Goal: Book appointment/travel/reservation

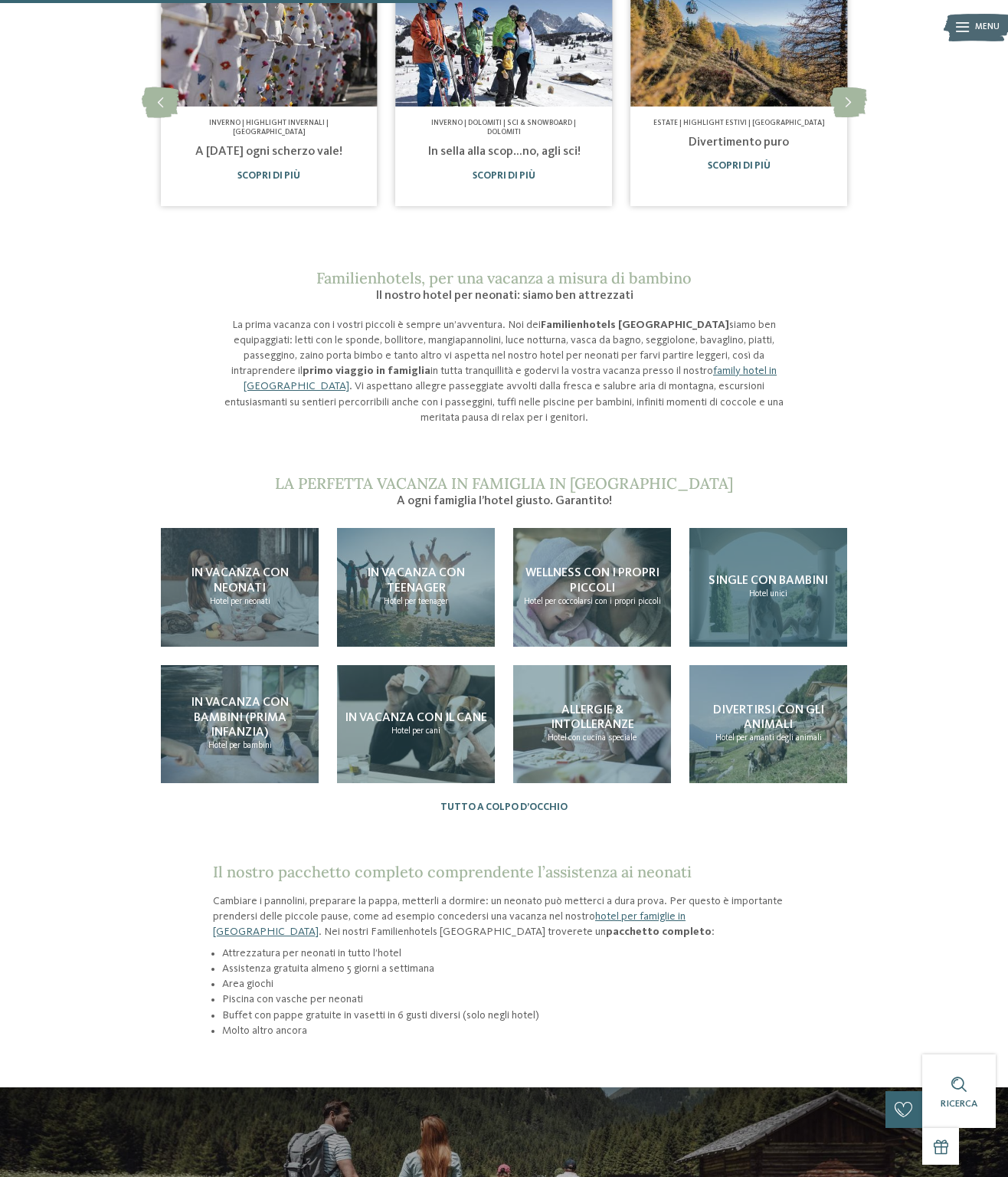
scroll to position [845, 0]
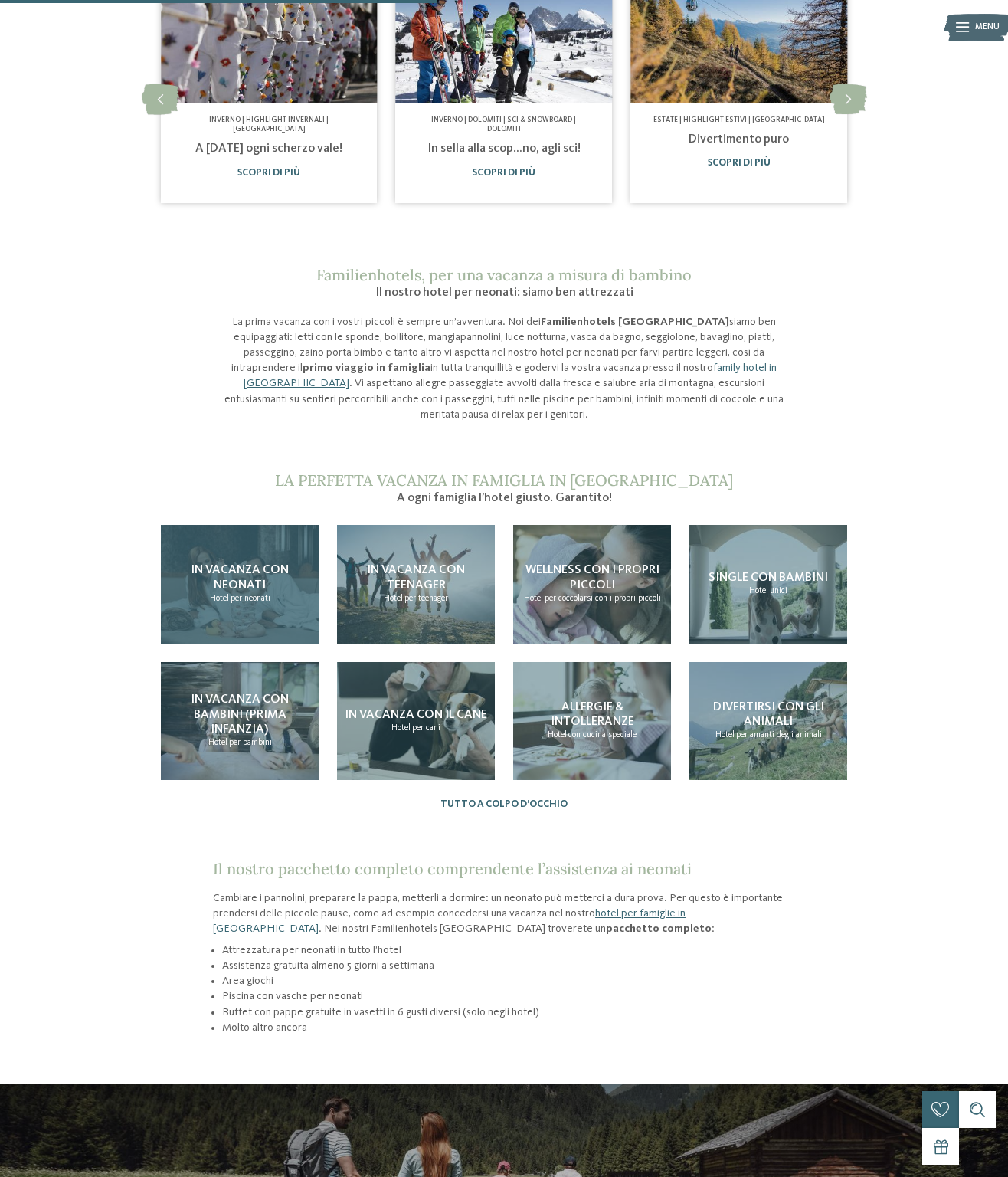
click at [241, 564] on span "In vacanza con neonati" at bounding box center [240, 578] width 98 height 27
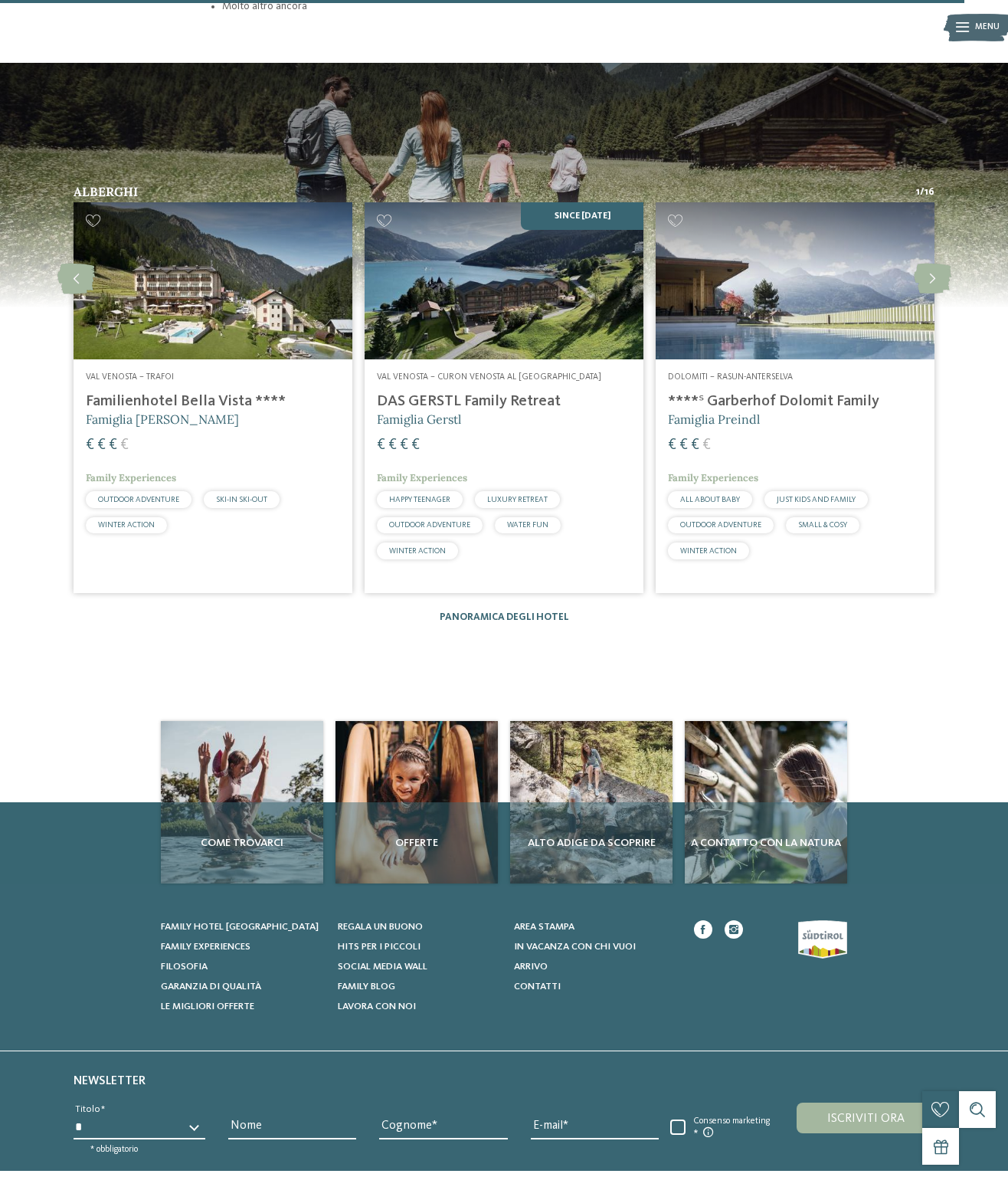
scroll to position [1867, 0]
click at [928, 264] on icon at bounding box center [933, 279] width 38 height 30
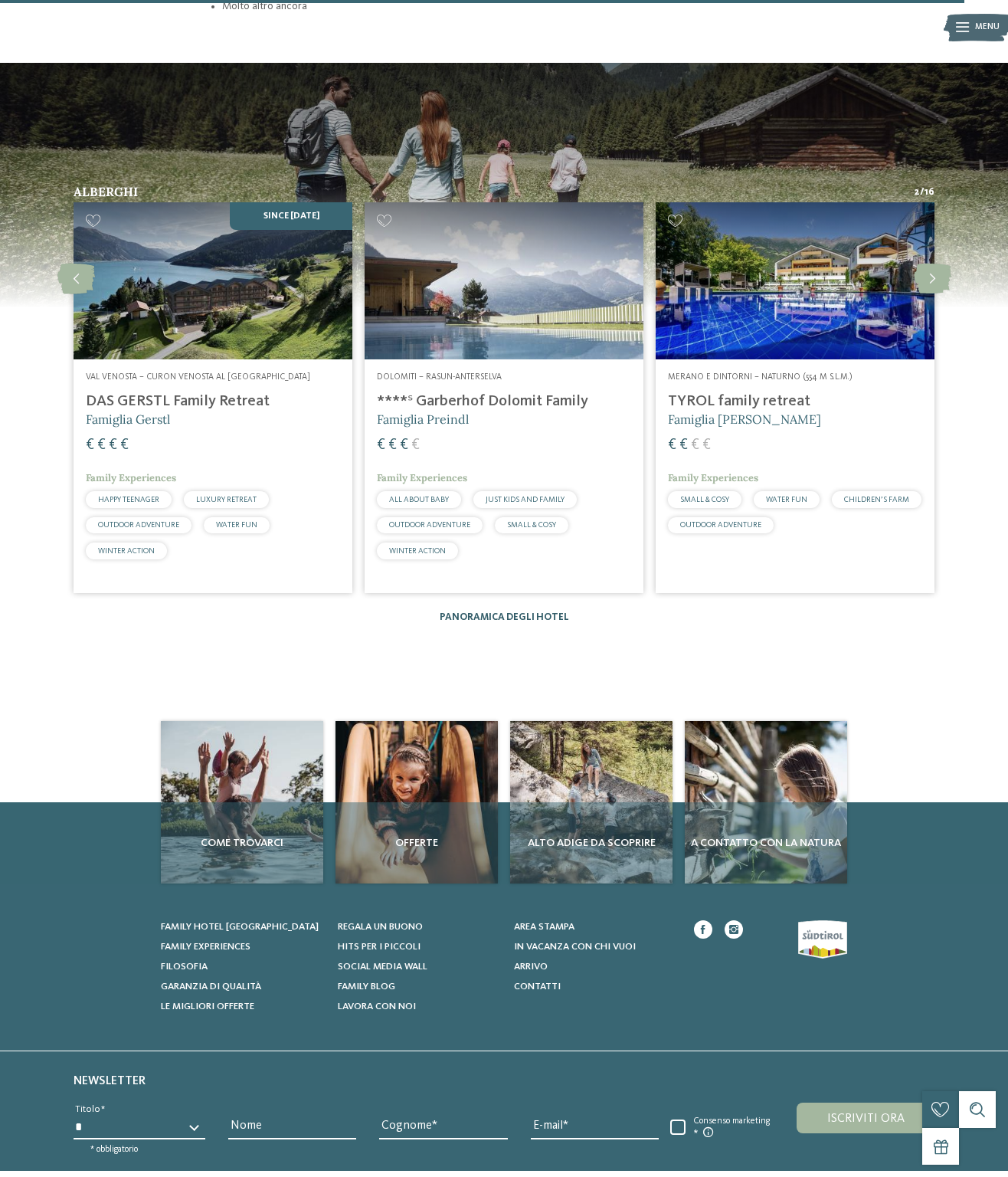
click at [484, 613] on link "Panoramica degli hotel" at bounding box center [504, 617] width 130 height 10
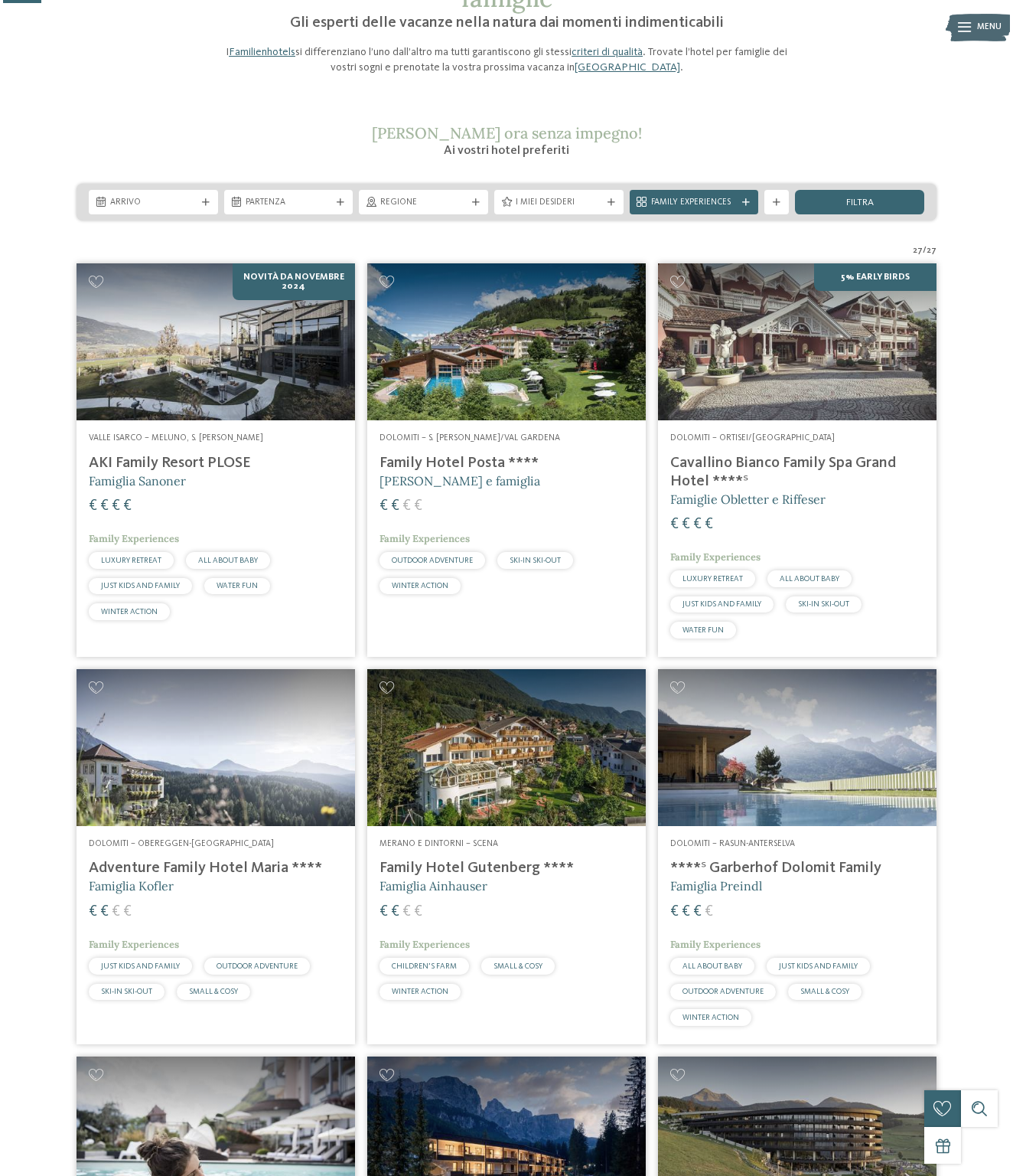
scroll to position [130, 0]
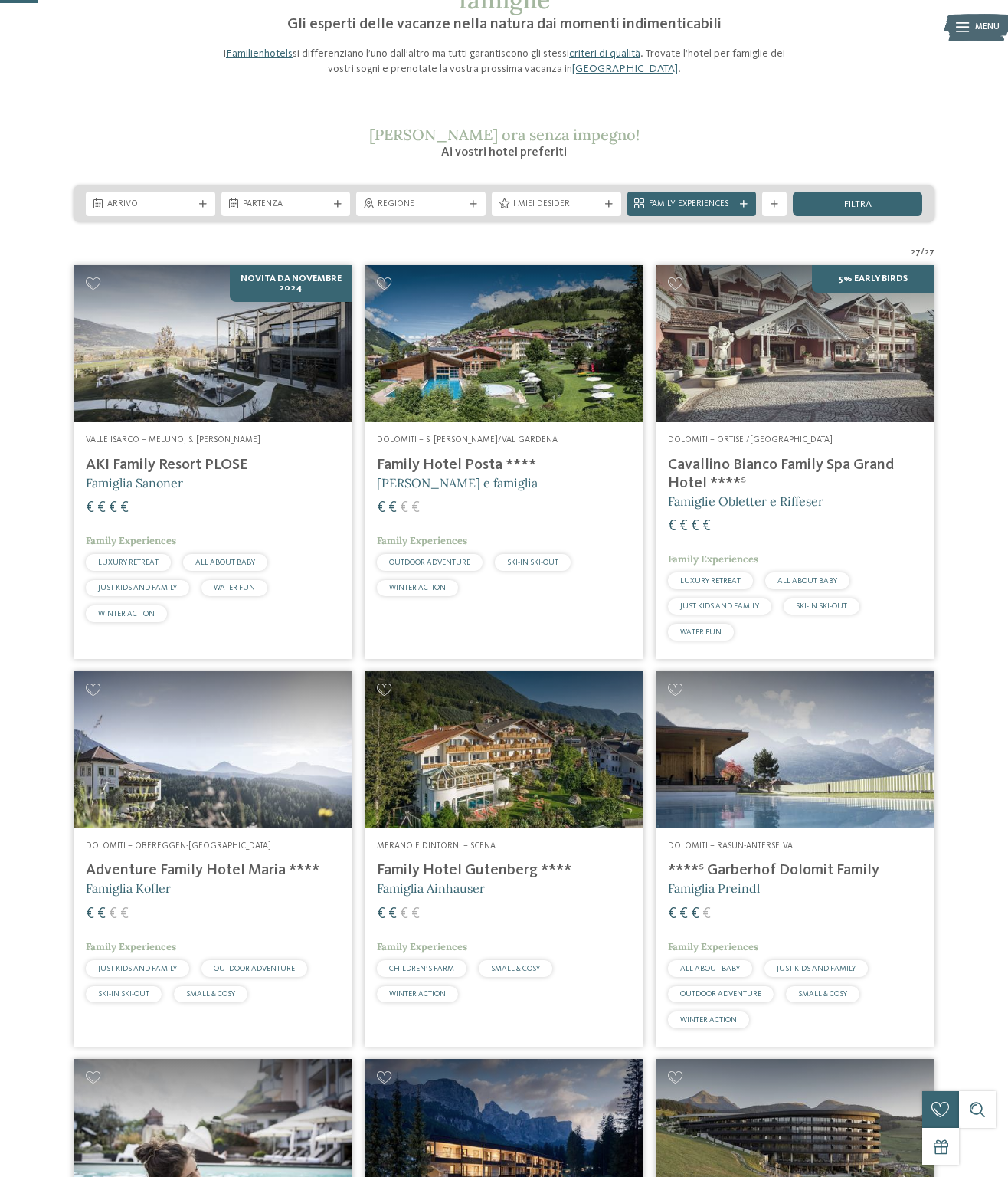
click at [558, 195] on div "I miei desideri" at bounding box center [556, 203] width 130 height 24
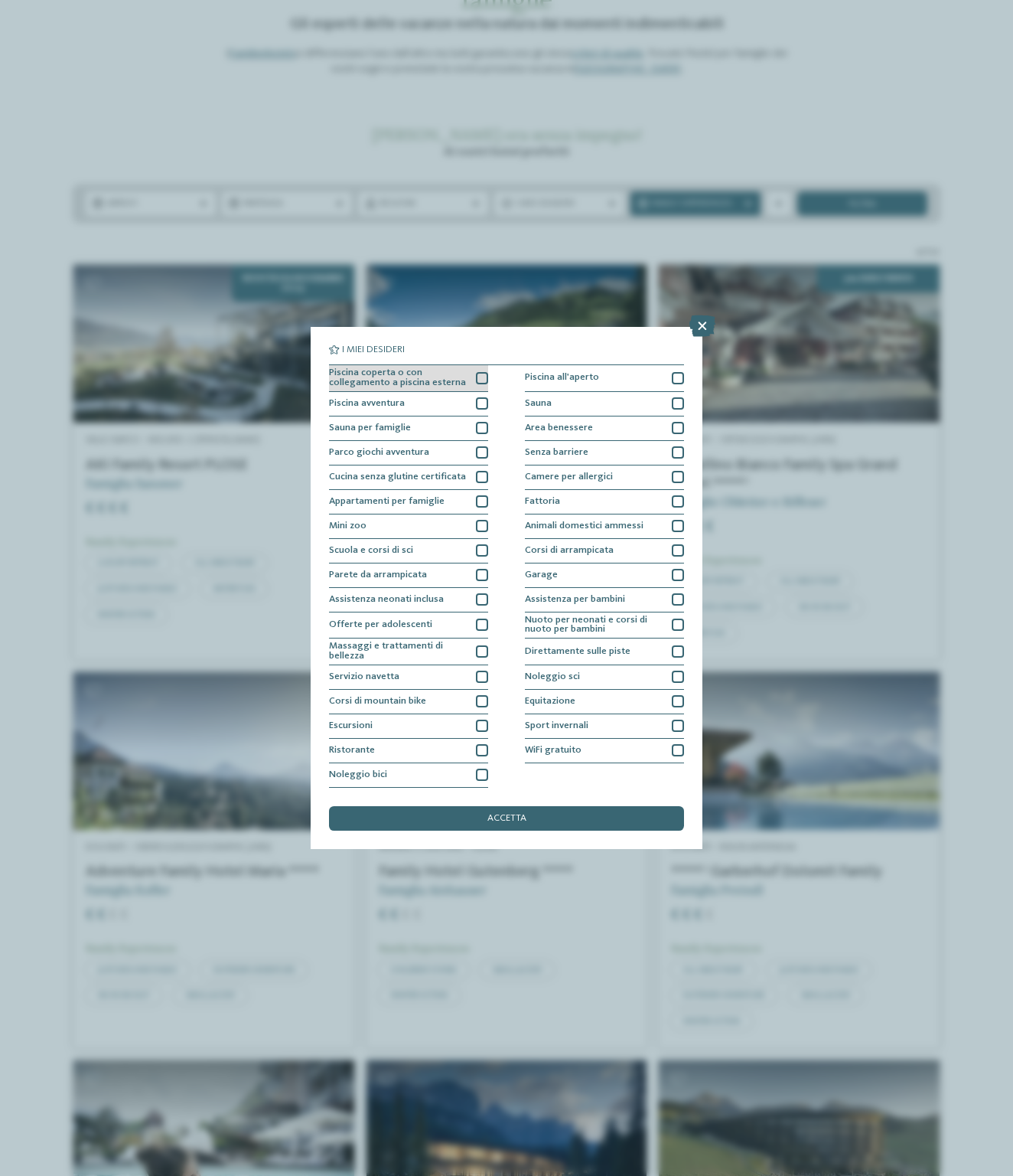
click at [426, 368] on span "Piscina coperta o con collegamento a piscina esterna" at bounding box center [398, 378] width 138 height 20
click at [444, 588] on div "Assistenza neonati inclusa" at bounding box center [408, 600] width 159 height 24
click at [443, 739] on div "Ristorante" at bounding box center [408, 751] width 159 height 24
click at [601, 616] on span "Nuoto per neonati e corsi di nuoto per bambini" at bounding box center [594, 626] width 138 height 20
click at [600, 595] on span "Assistenza per bambini" at bounding box center [575, 600] width 100 height 10
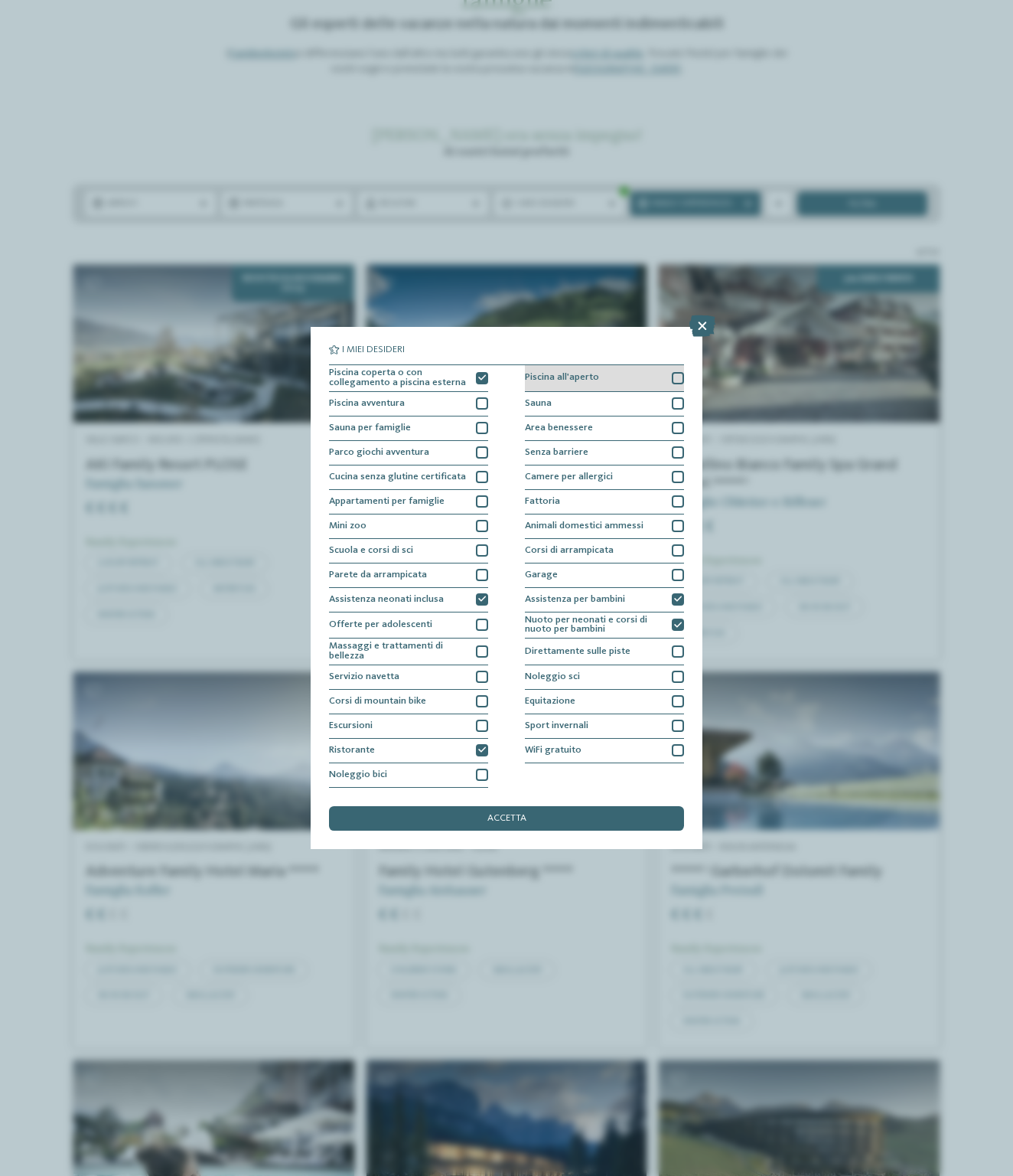
click at [555, 373] on span "Piscina all'aperto" at bounding box center [562, 377] width 74 height 10
click at [532, 806] on div "accetta" at bounding box center [506, 818] width 356 height 24
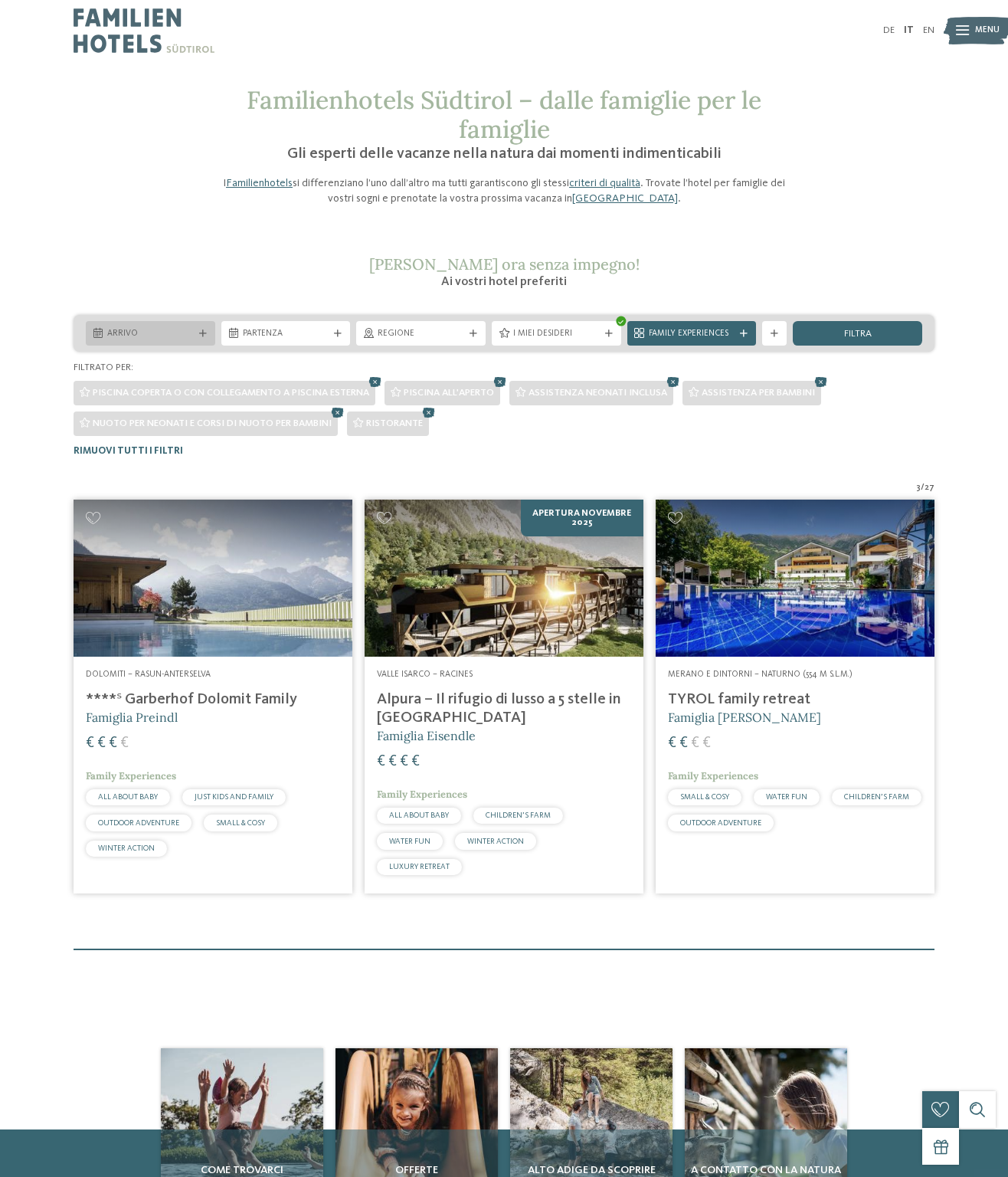
scroll to position [0, 0]
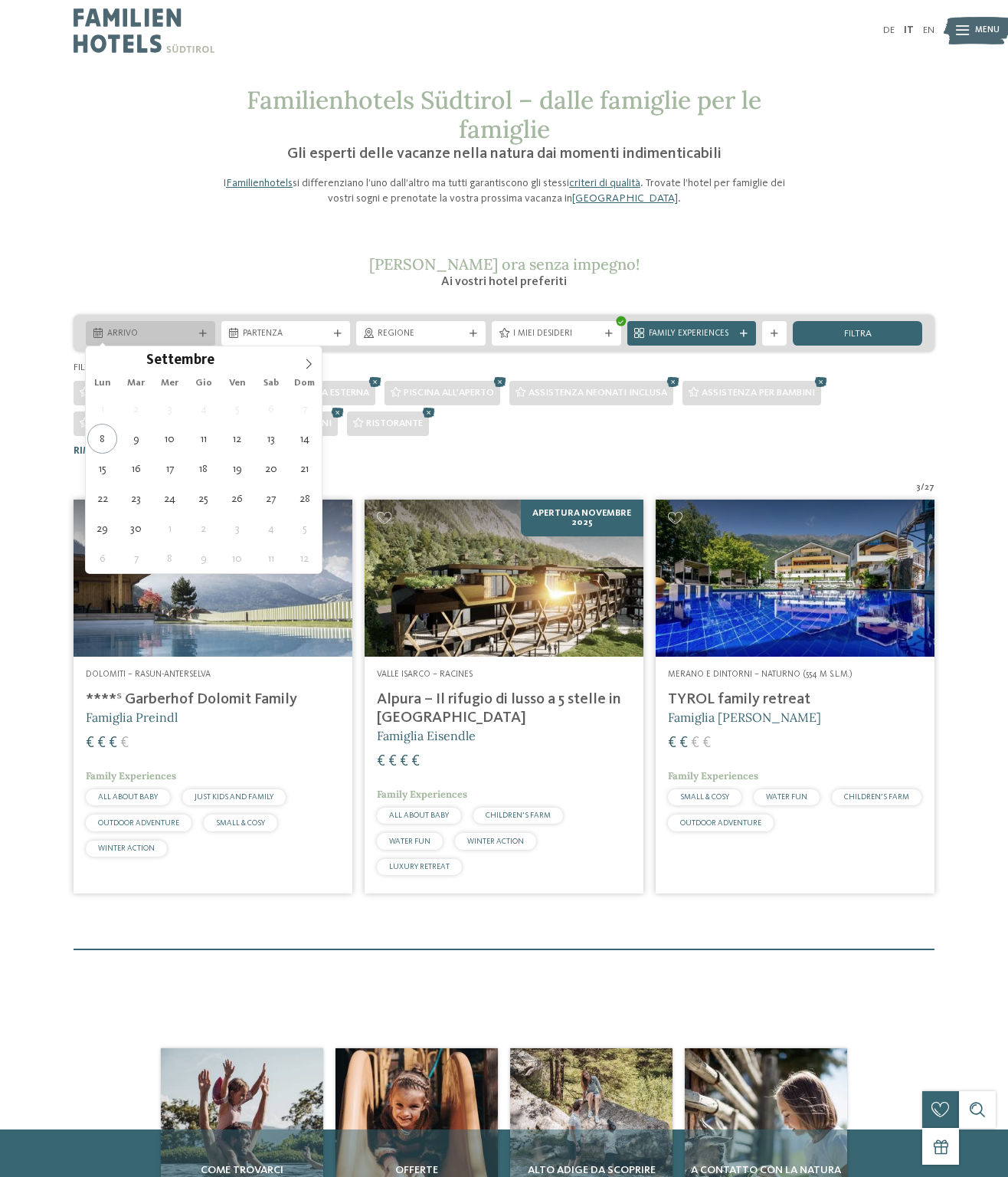
click at [144, 340] on div "Arrivo" at bounding box center [150, 333] width 130 height 24
click at [311, 365] on icon at bounding box center [309, 364] width 11 height 11
type input "****"
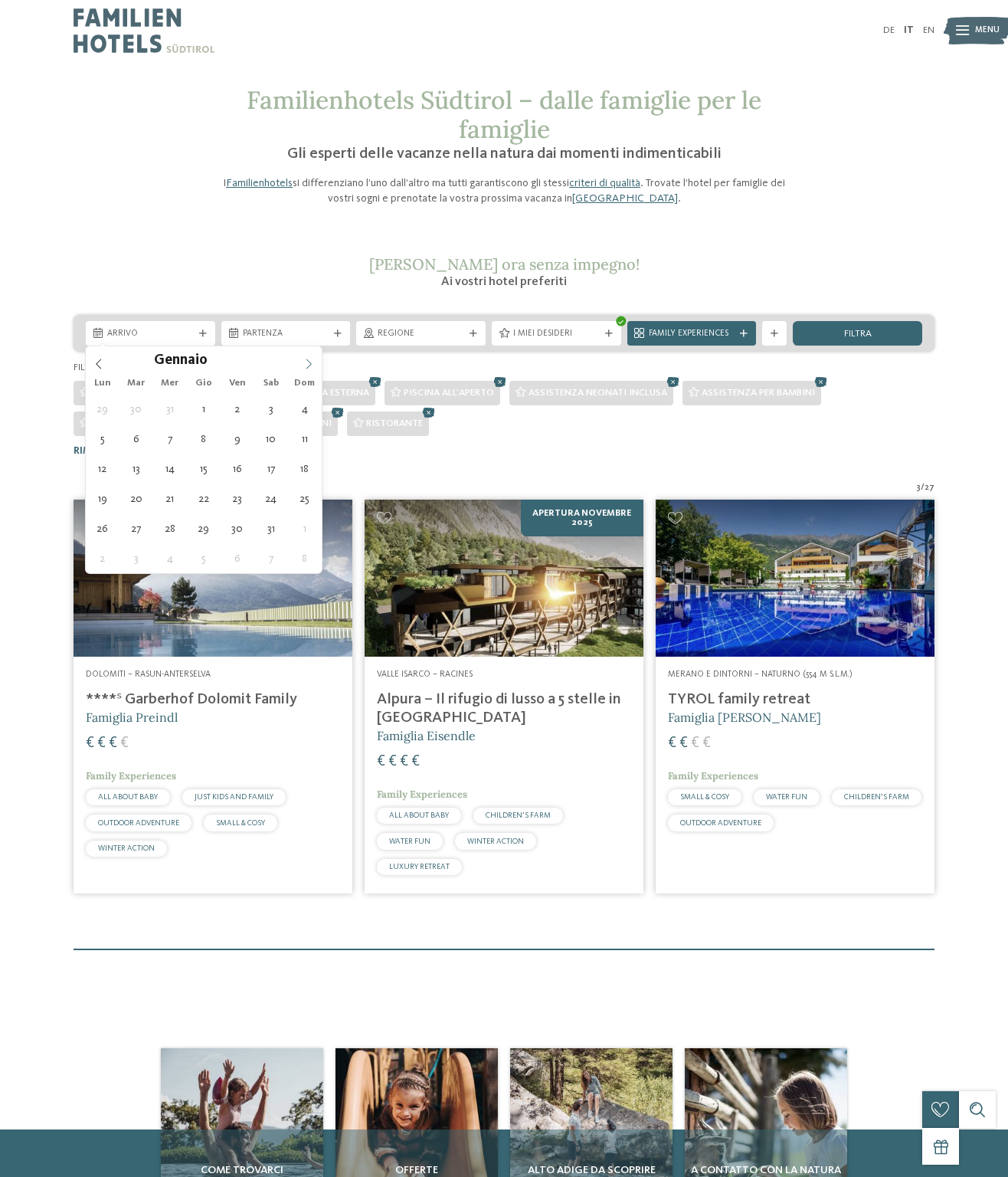
click at [311, 365] on icon at bounding box center [309, 364] width 11 height 11
type div "22.01.2026"
type input "****"
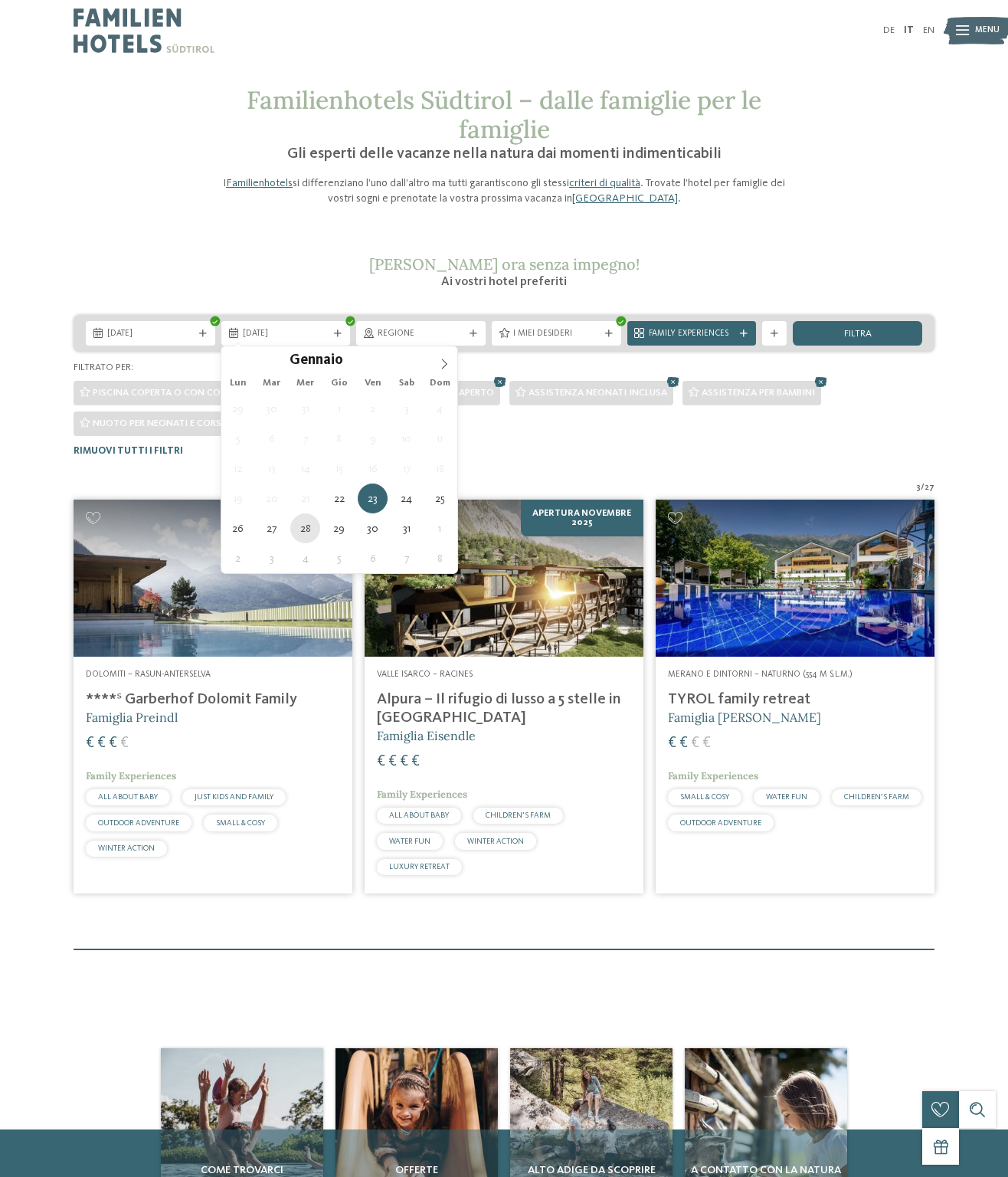
type div "28.01.2026"
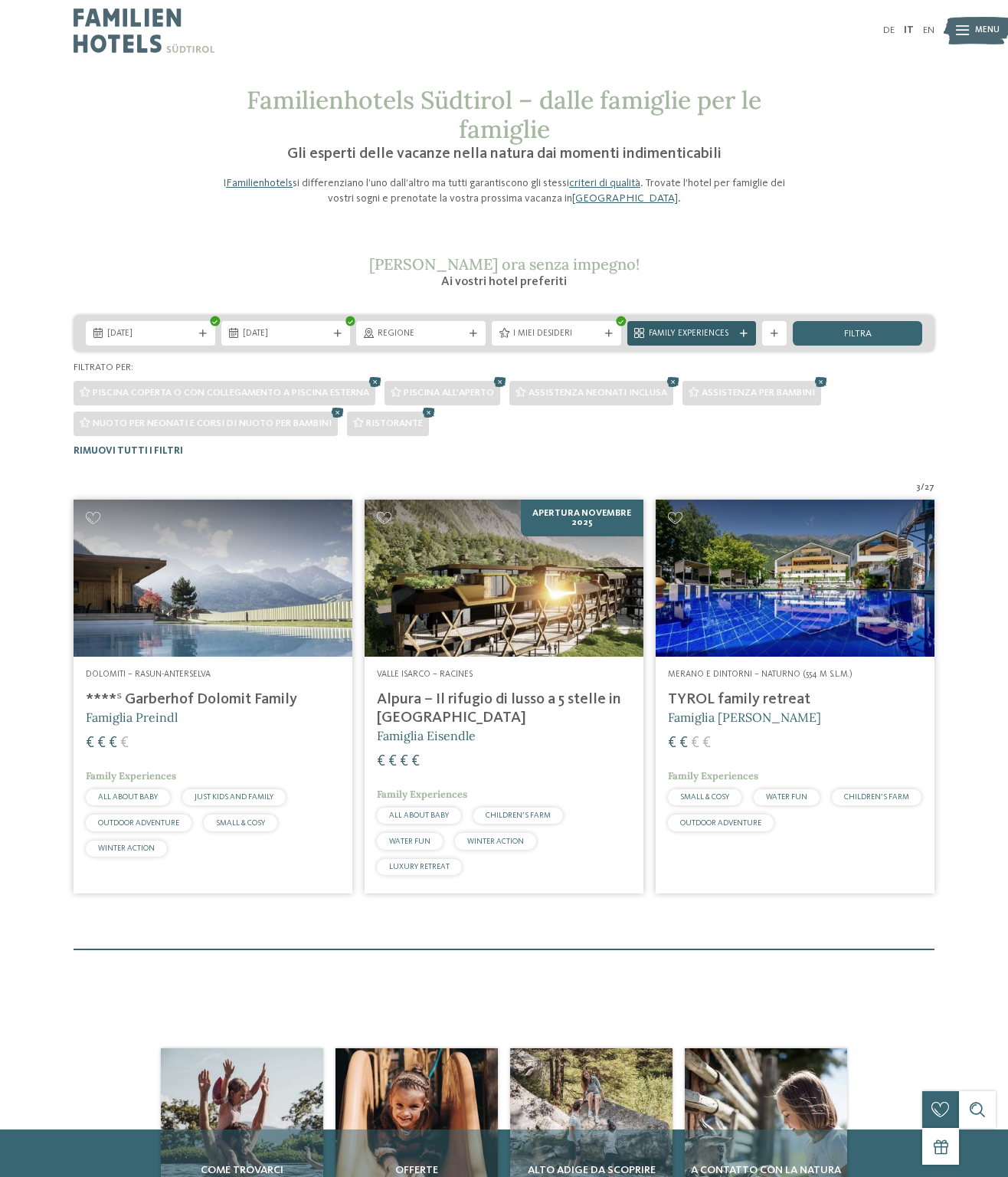
click at [695, 339] on span "Family Experiences" at bounding box center [692, 334] width 87 height 13
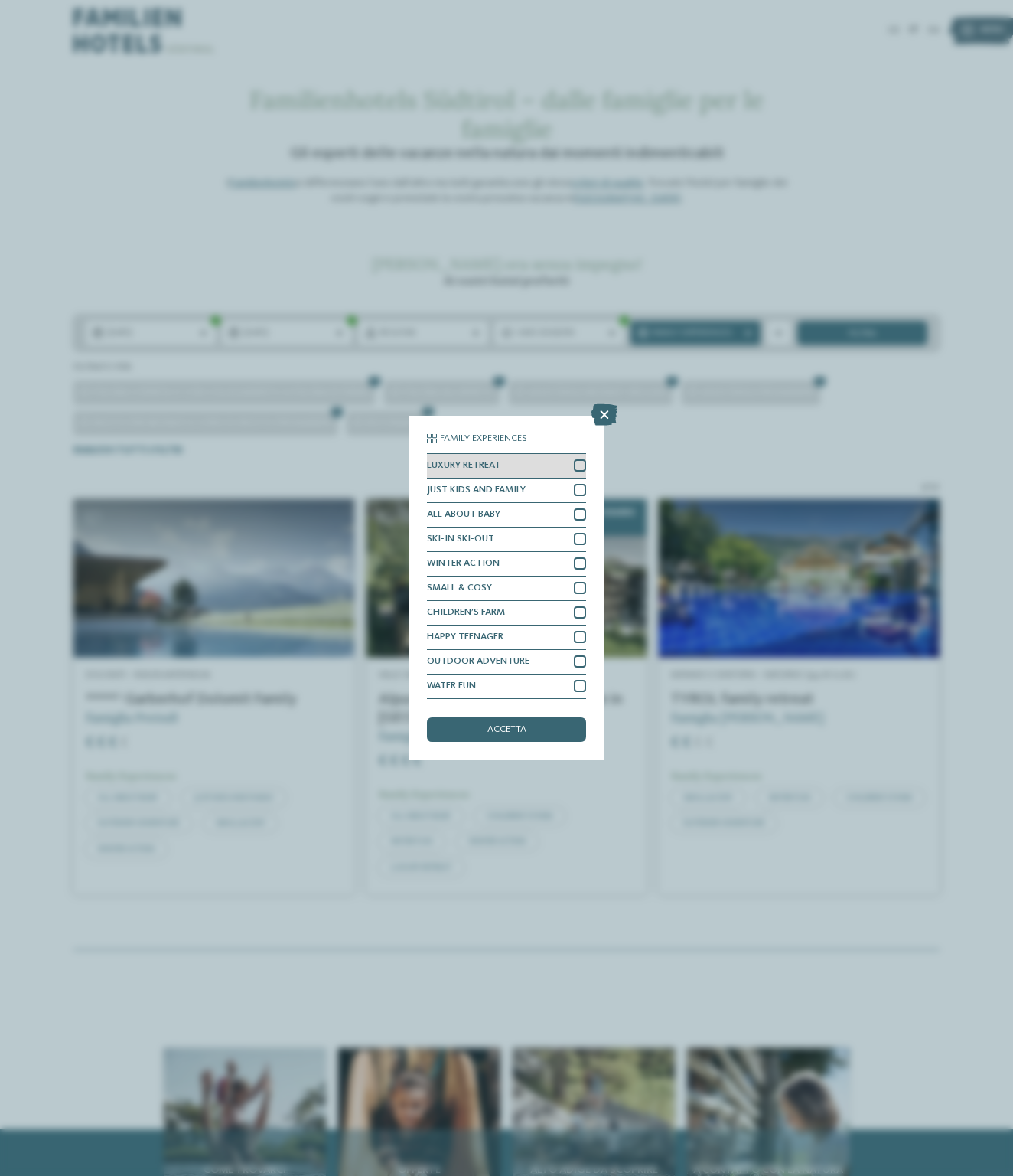
click at [533, 454] on div "LUXURY RETREAT" at bounding box center [506, 466] width 159 height 24
click at [540, 503] on div "ALL ABOUT BABY" at bounding box center [506, 515] width 159 height 24
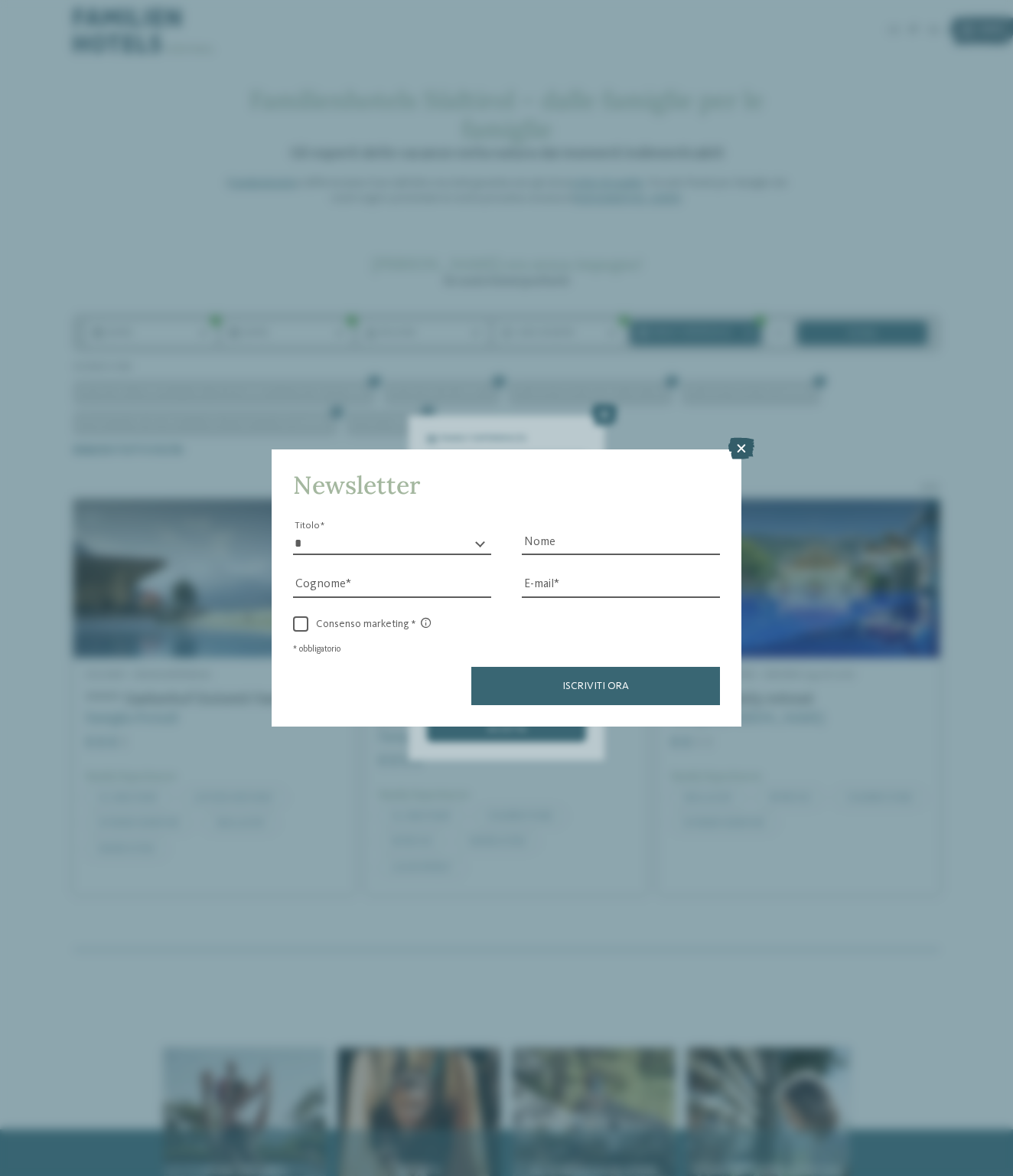
click at [733, 438] on icon at bounding box center [741, 449] width 26 height 21
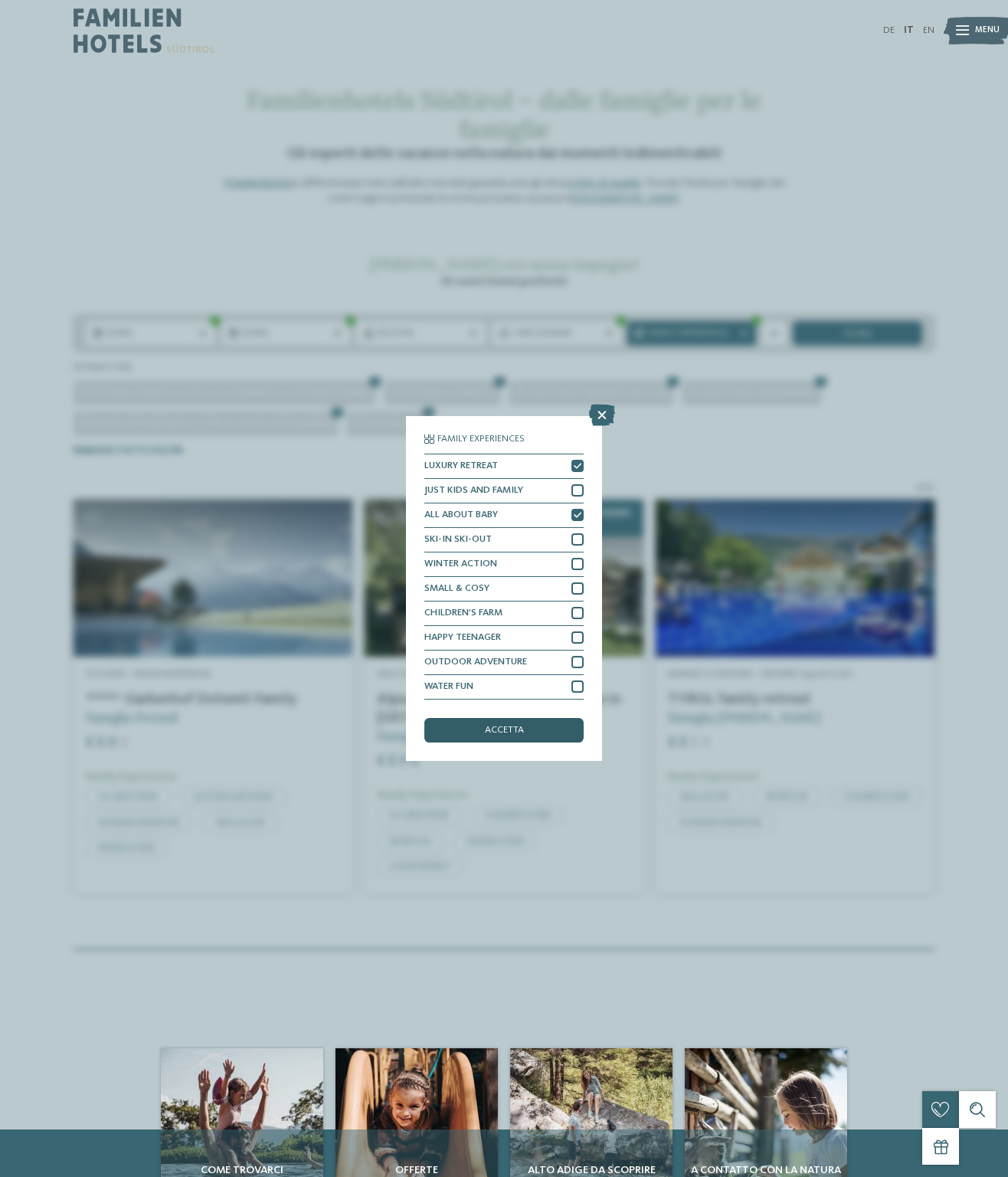
click at [526, 718] on div "accetta" at bounding box center [504, 730] width 159 height 24
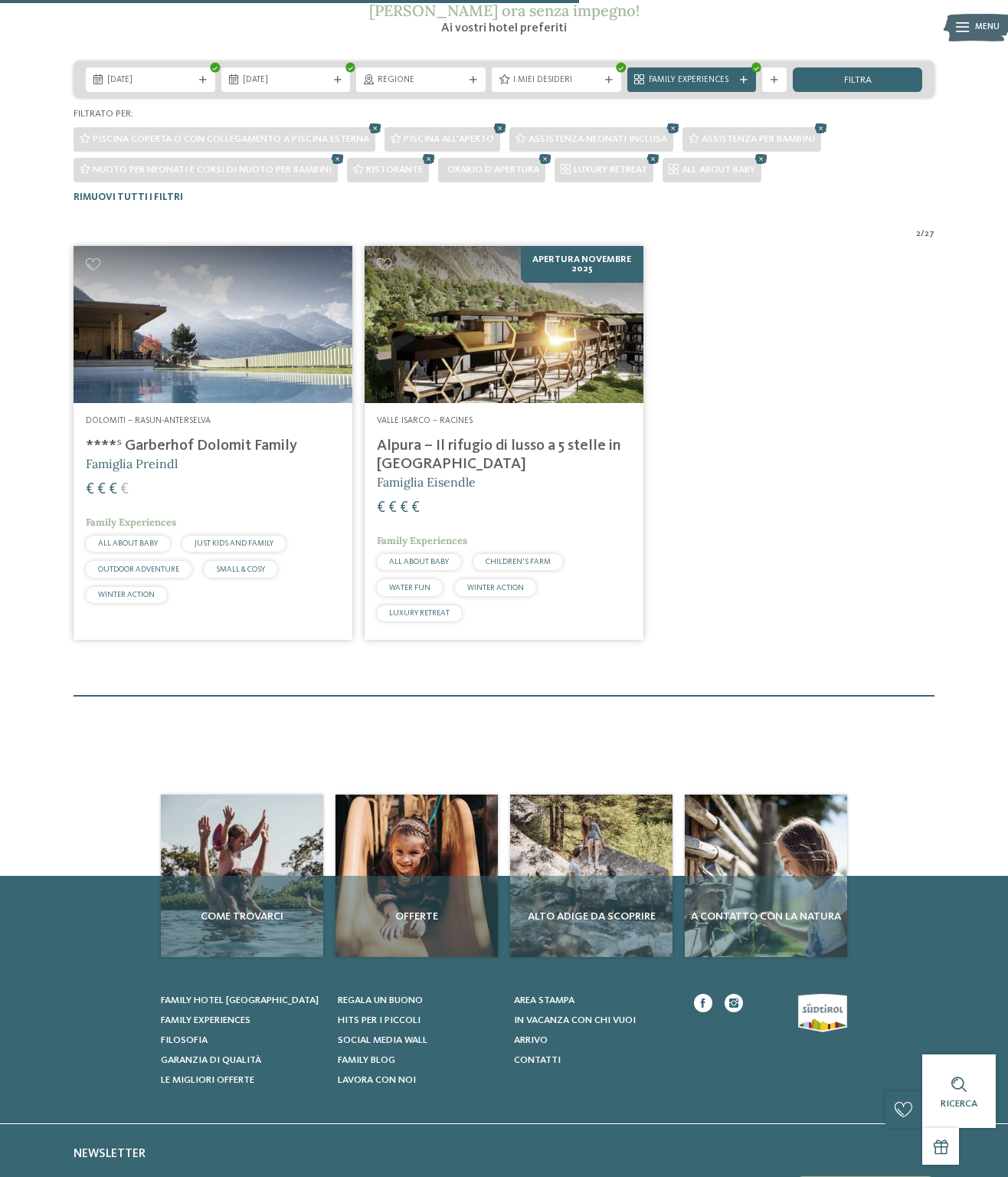
scroll to position [263, 0]
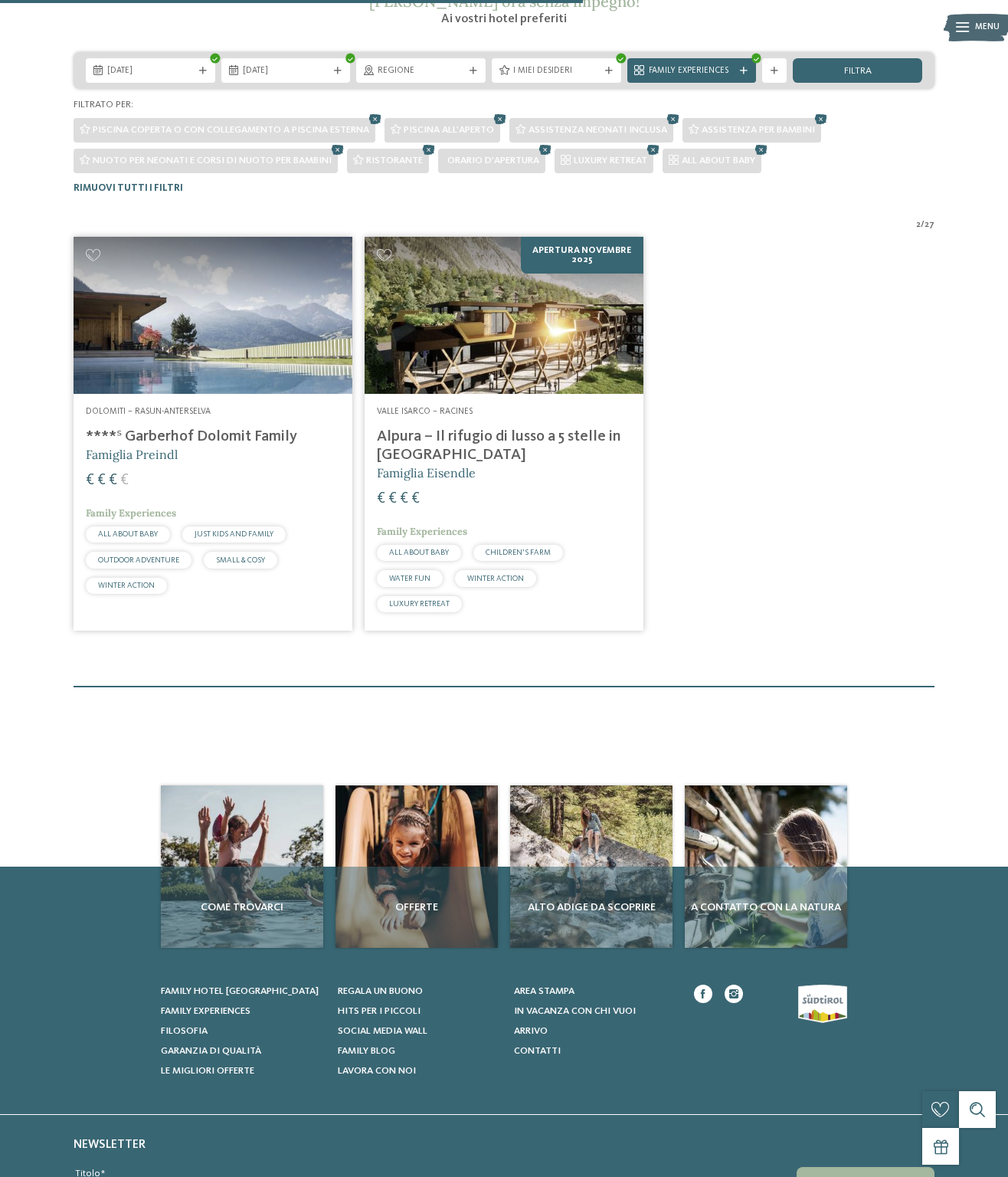
click at [477, 445] on h4 "Alpura – Il rifugio di lusso a 5 stelle in [GEOGRAPHIC_DATA]" at bounding box center [504, 445] width 254 height 37
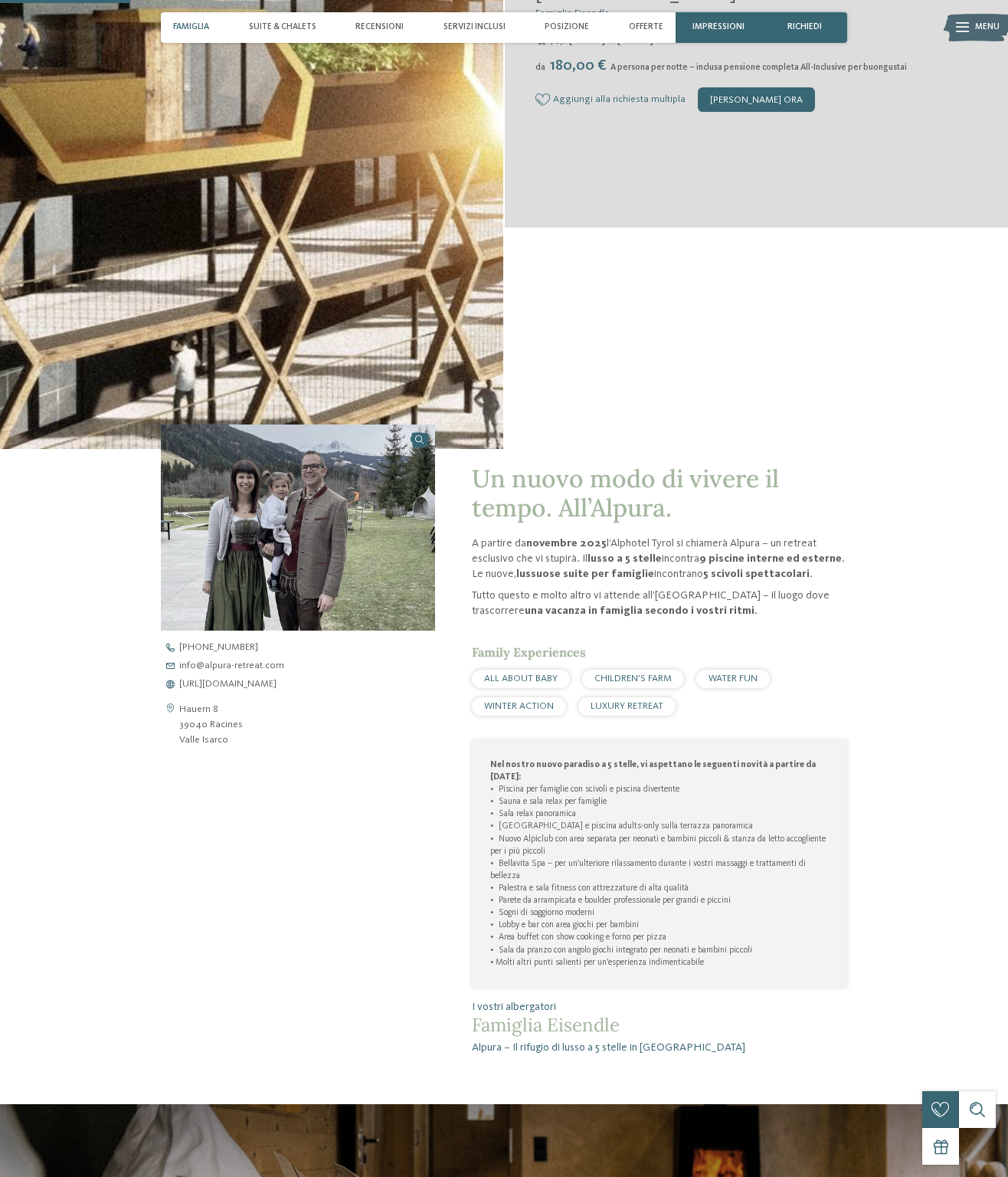
scroll to position [529, 0]
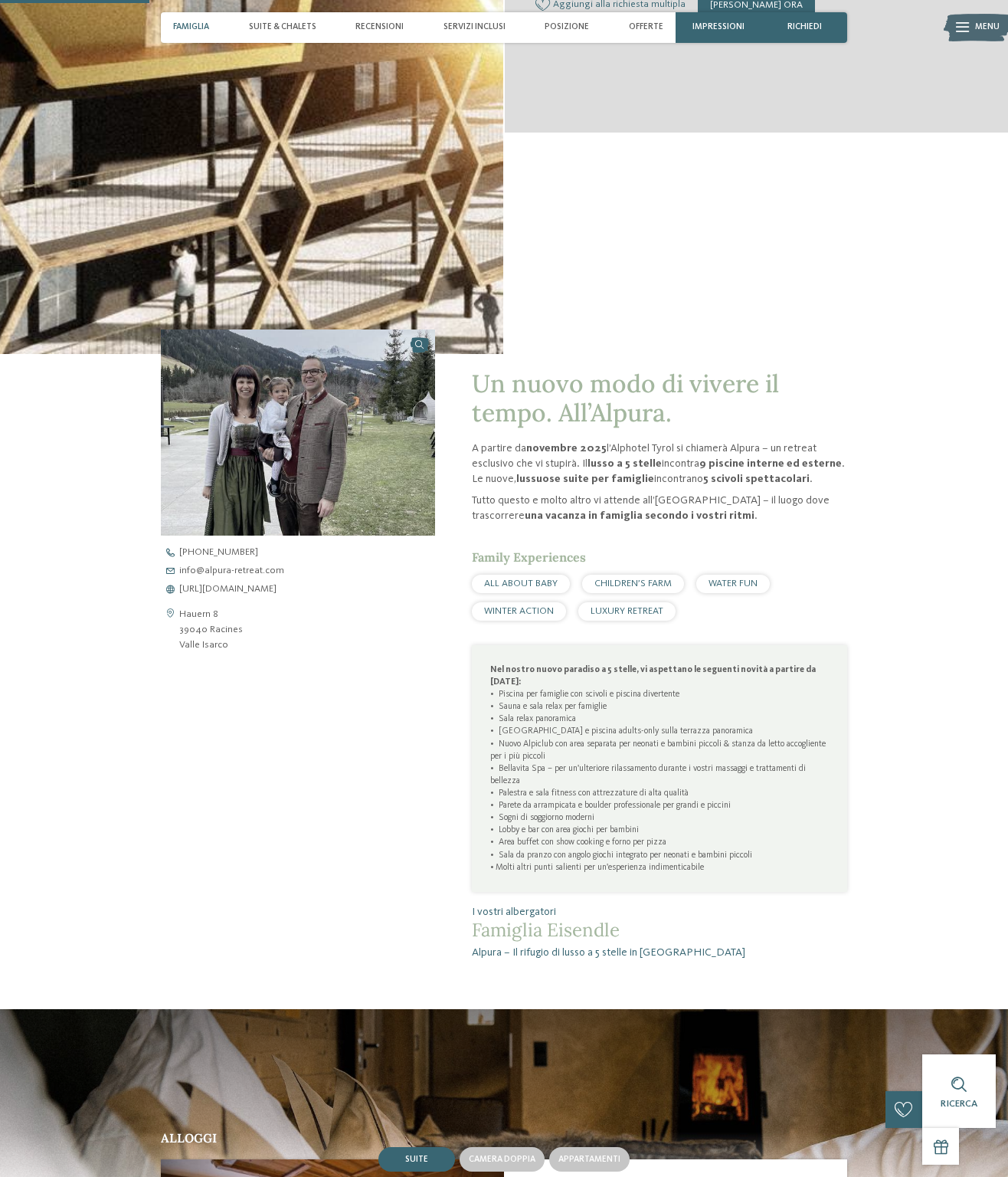
click at [558, 463] on p "A partire da novembre 2025 l’Alphotel Tyrol si chiamerà Alpura – un retreat esc…" at bounding box center [660, 463] width 376 height 46
click at [558, 463] on p "A partire da [DATE] l’Alphotel Tyrol si chiamerà Alpura – un retreat esclusivo …" at bounding box center [660, 463] width 376 height 46
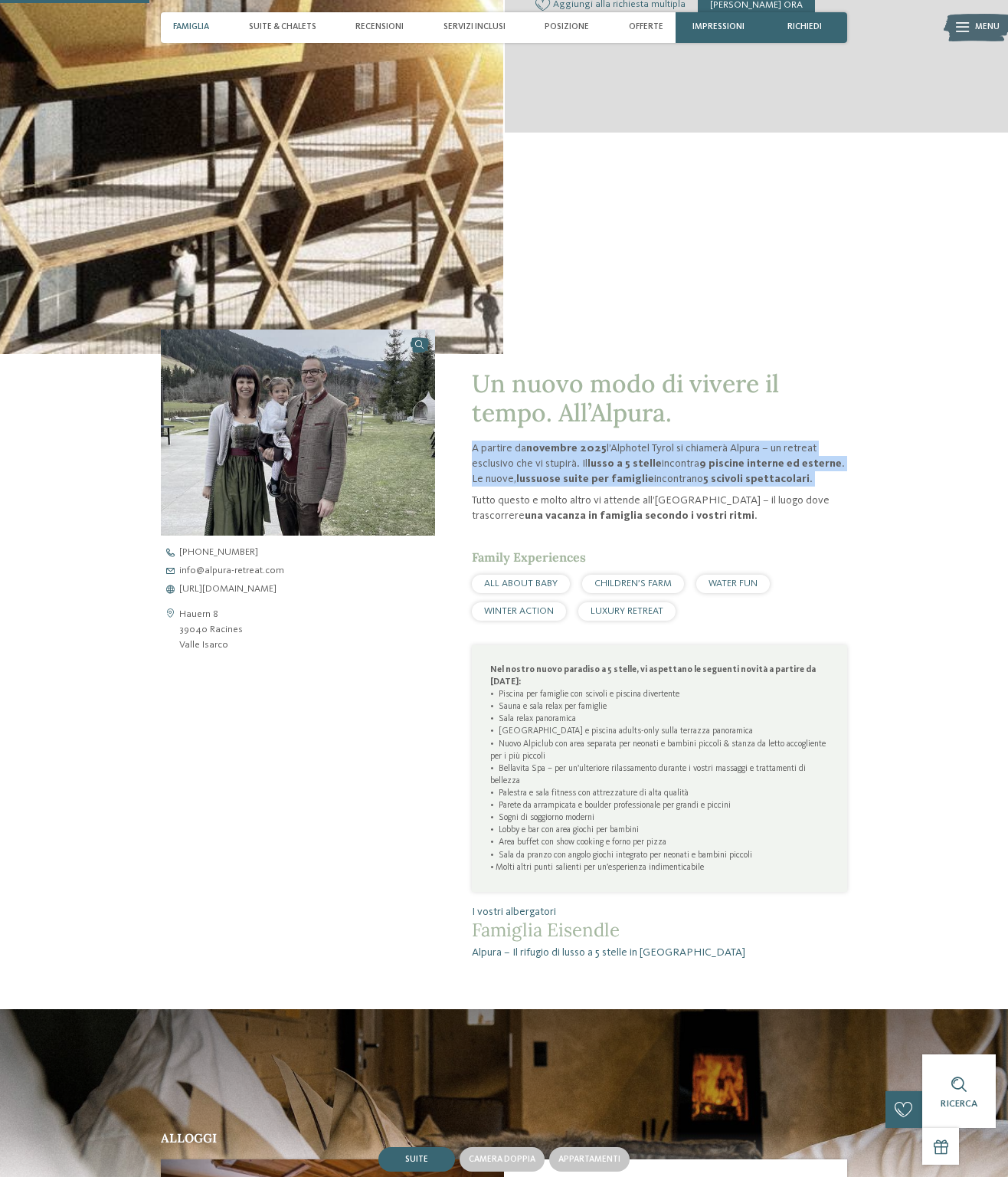
click at [558, 463] on p "A partire da [DATE] l’Alphotel Tyrol si chiamerà Alpura – un retreat esclusivo …" at bounding box center [660, 463] width 376 height 46
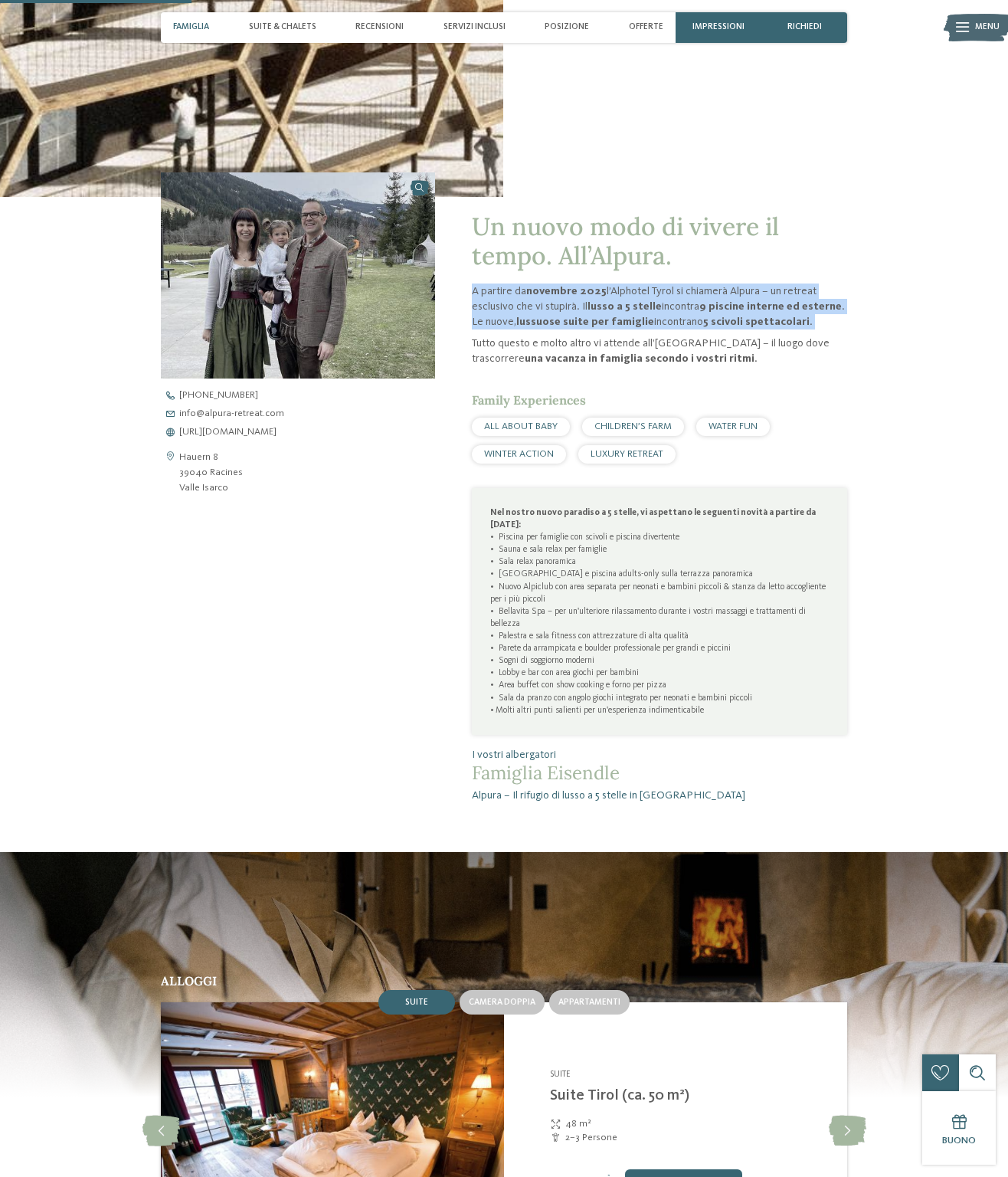
scroll to position [698, 0]
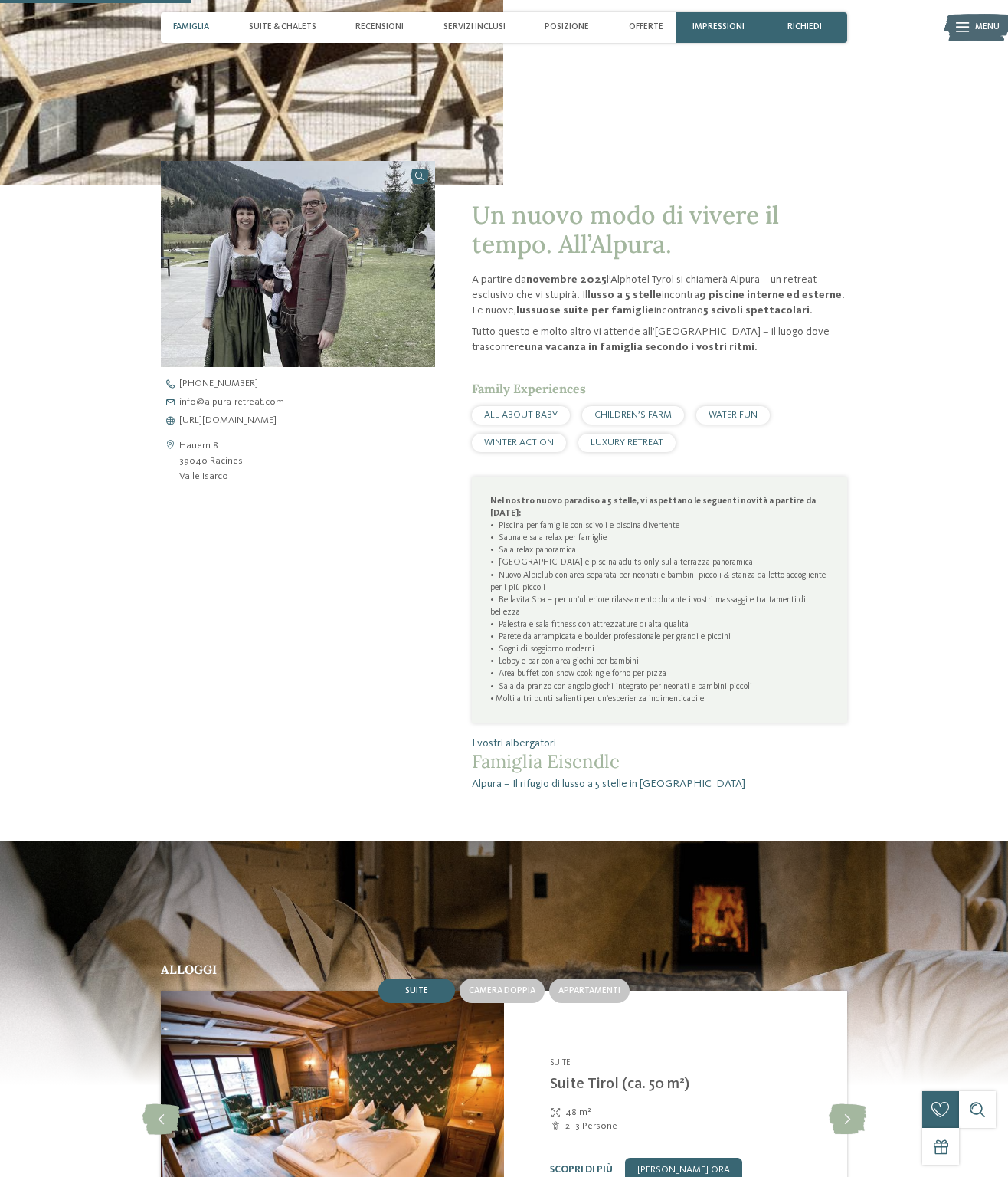
click at [523, 570] on p "Nel nostro nuovo paradiso a 5 stelle, vi aspettano le seguenti novità a partire…" at bounding box center [659, 599] width 339 height 210
click at [233, 421] on span "[URL][DOMAIN_NAME]" at bounding box center [227, 420] width 97 height 10
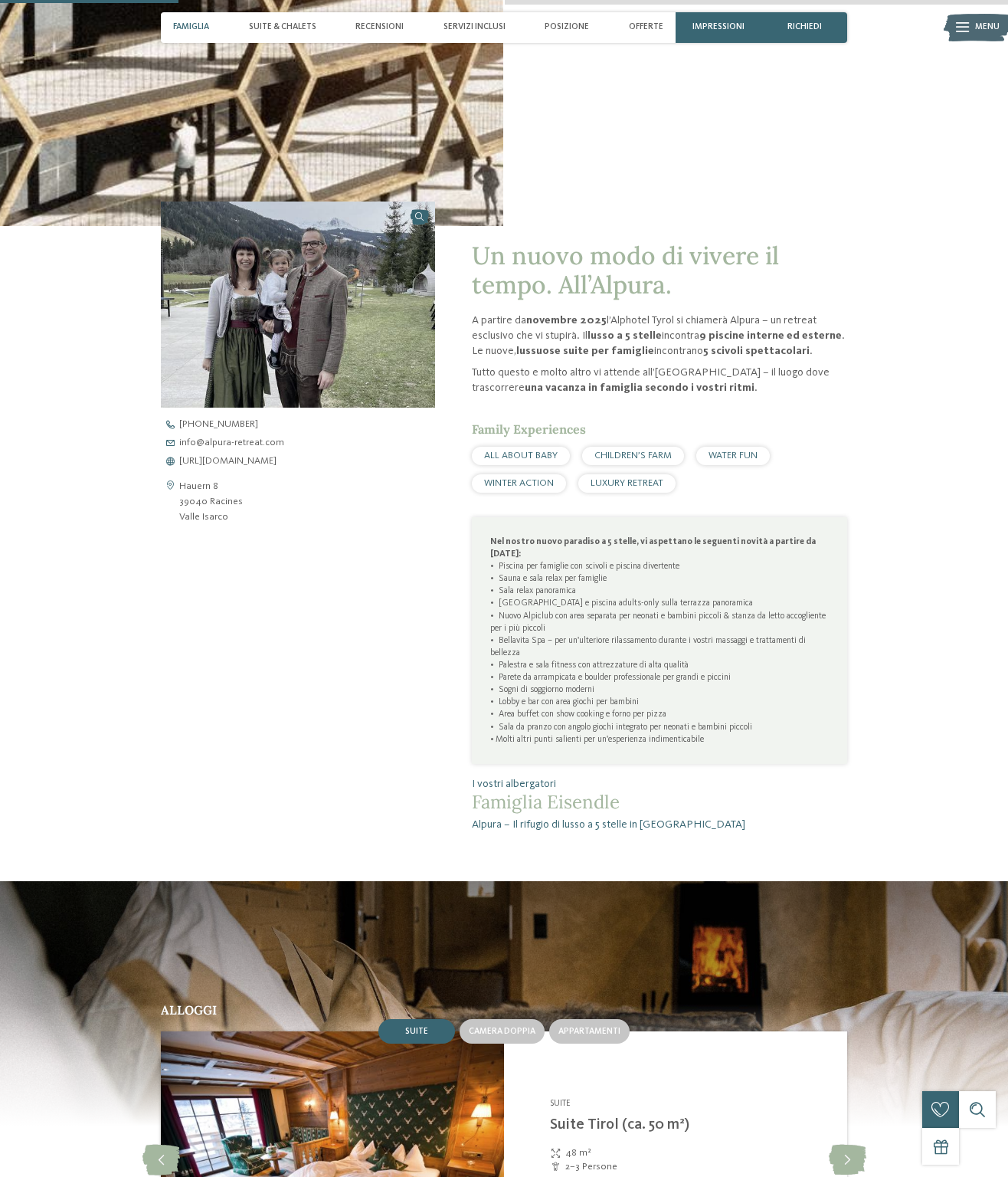
scroll to position [655, 0]
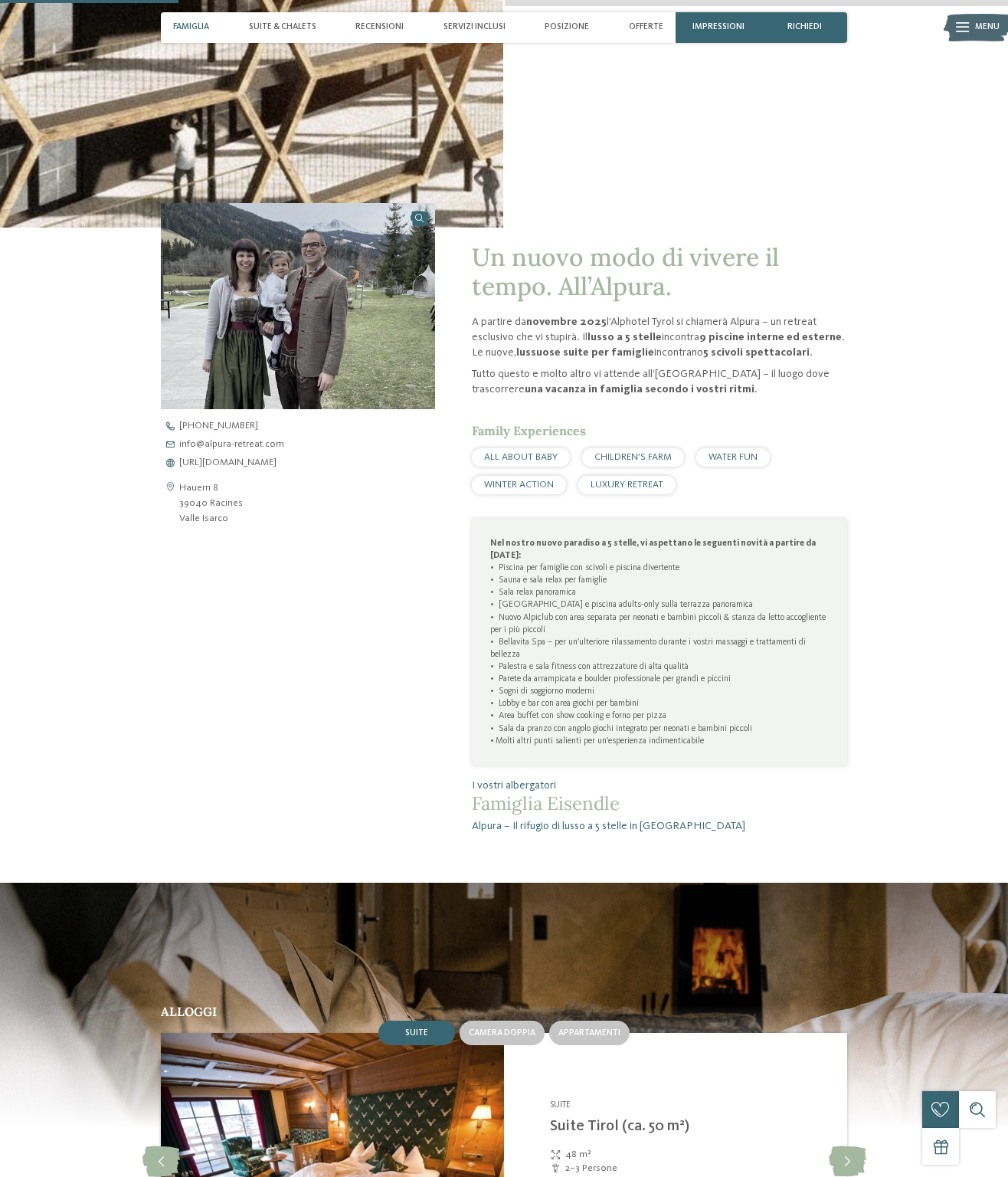
click at [549, 354] on strong "lussuose suite per famiglie" at bounding box center [585, 352] width 138 height 11
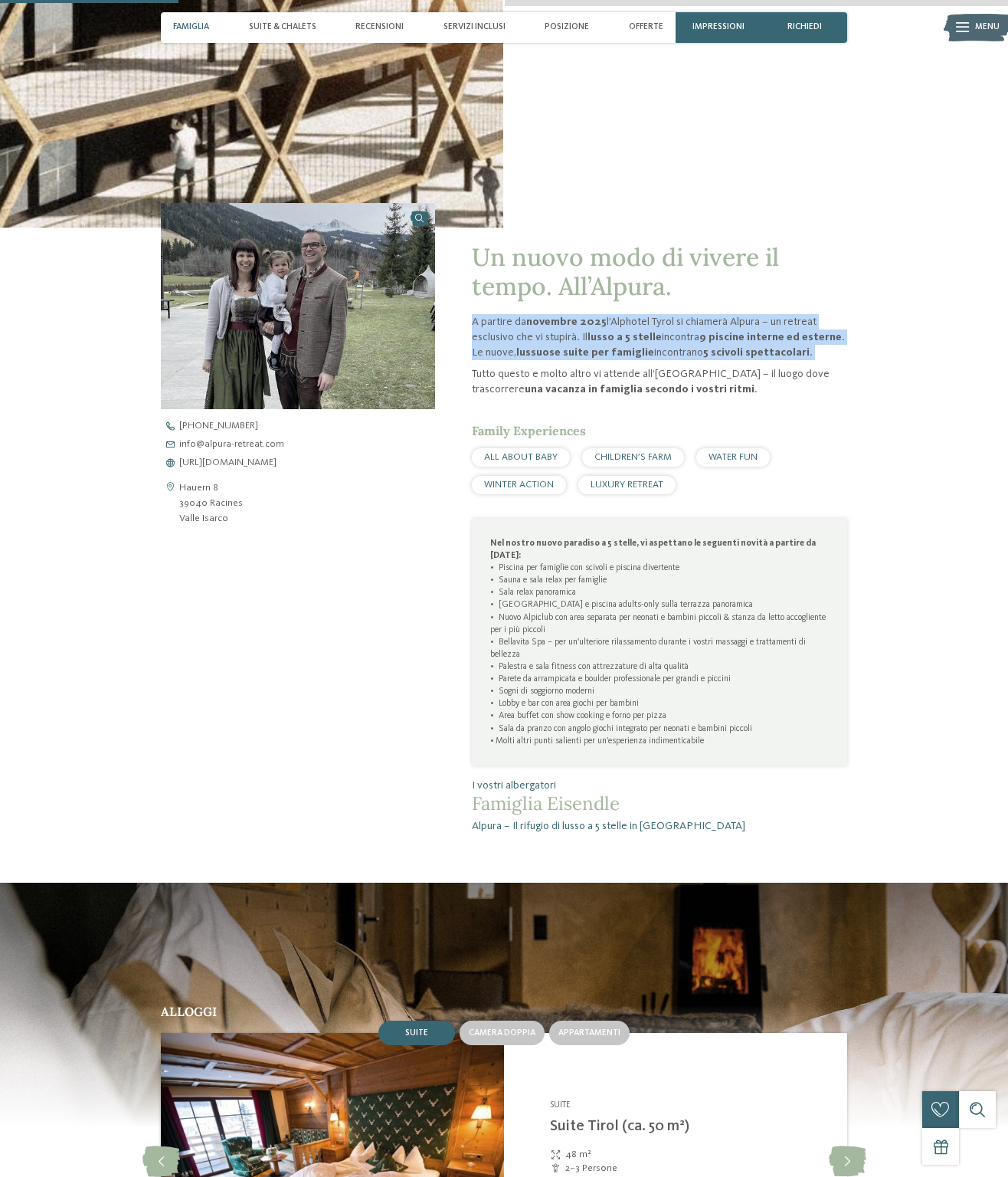
click at [549, 354] on strong "lussuose suite per famiglie" at bounding box center [585, 352] width 138 height 11
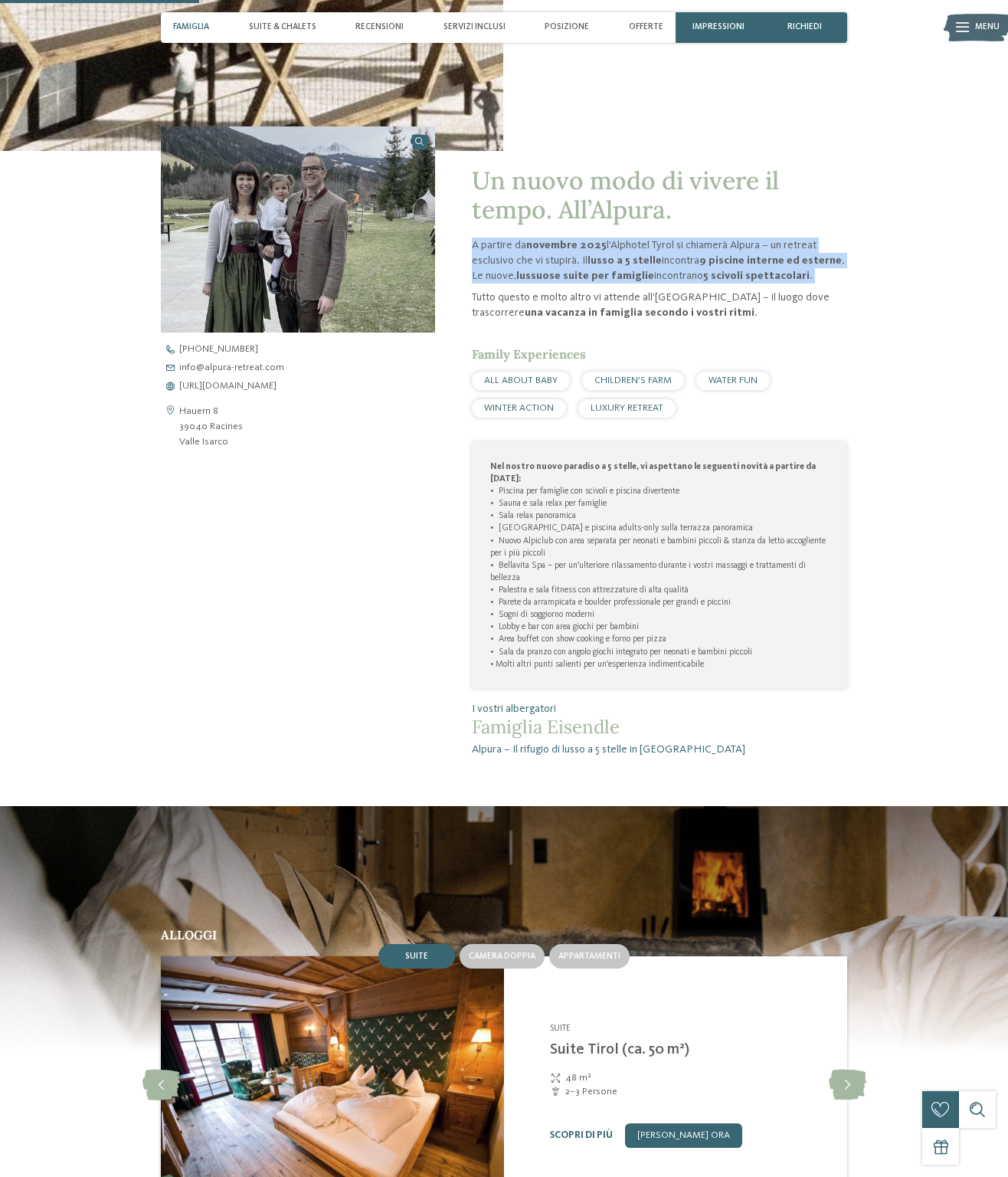
scroll to position [731, 0]
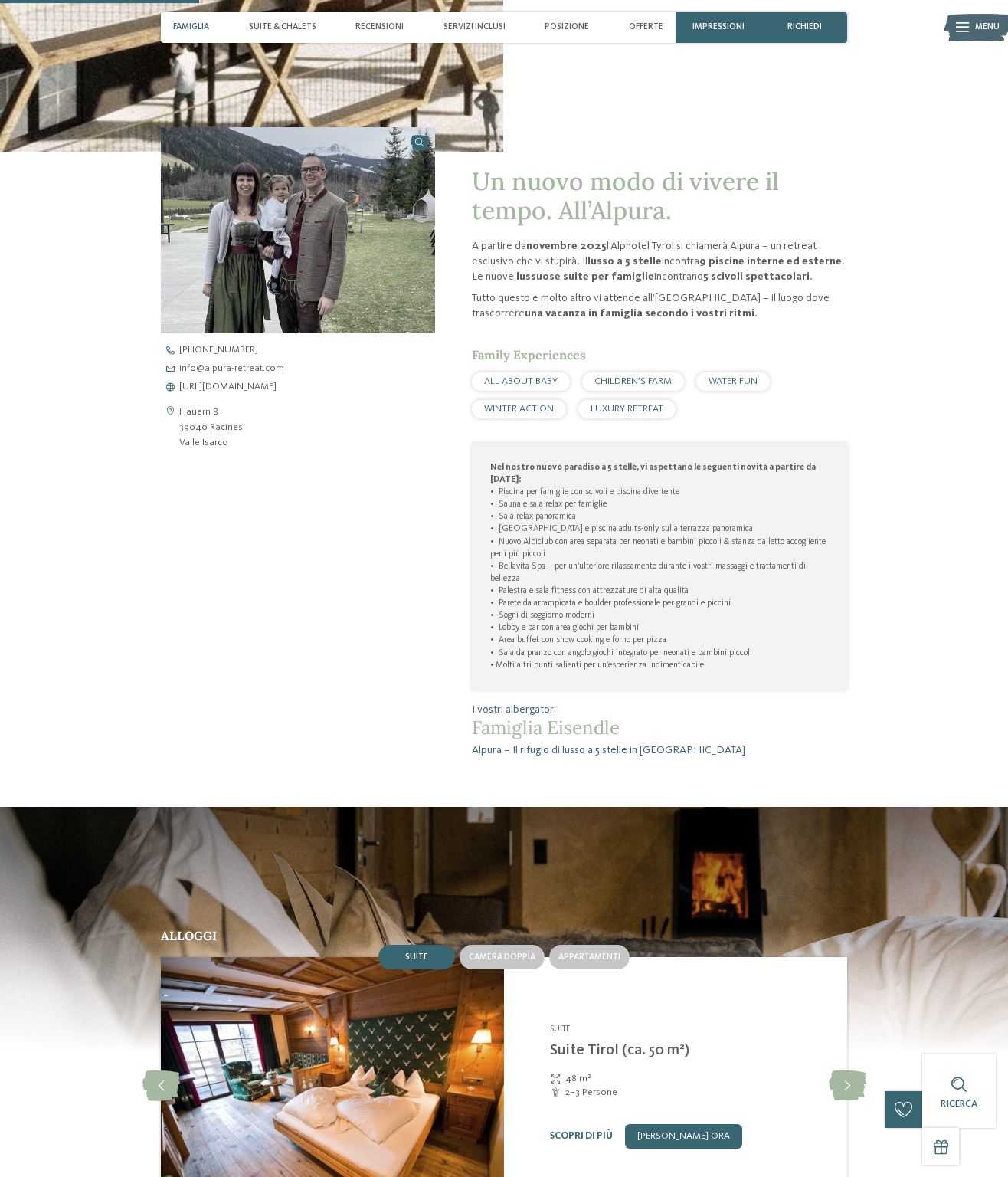
click at [529, 309] on strong "una vacanza in famiglia secondo i vostri ritmi" at bounding box center [640, 313] width 230 height 11
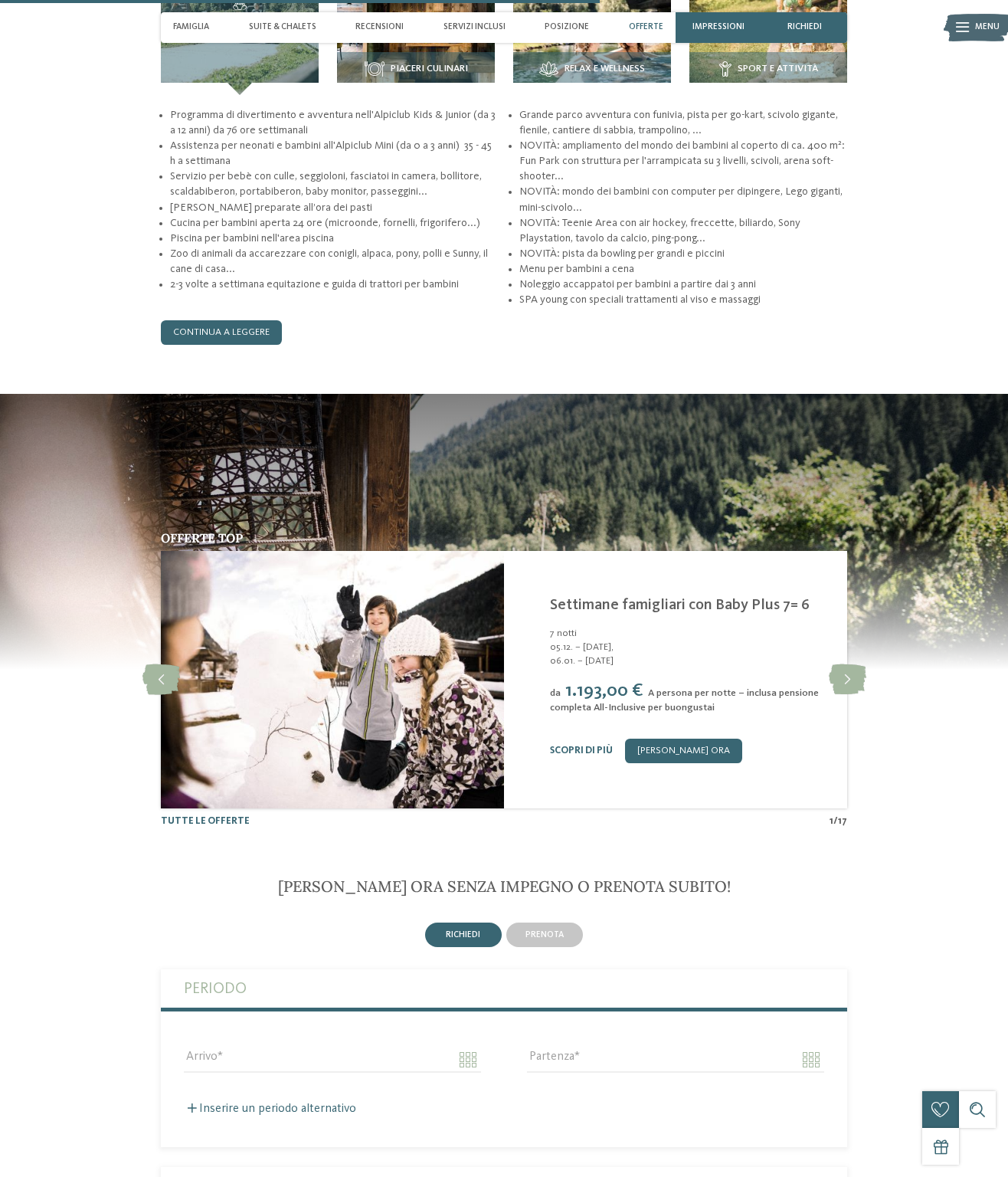
scroll to position [2206, 0]
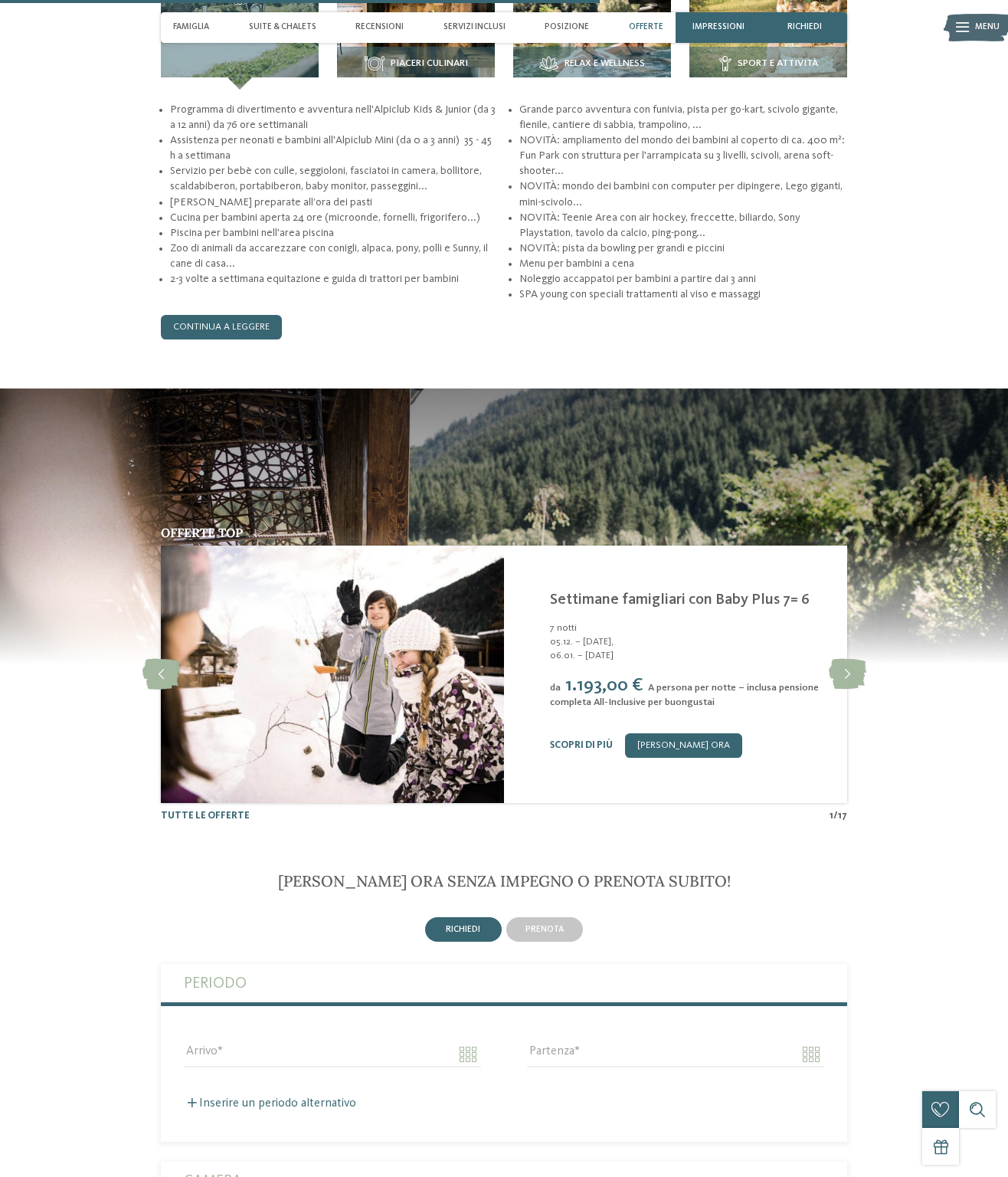
click at [685, 682] on span "A persona per notte – inclusa pensione completa All-Inclusive per buongustai" at bounding box center [684, 695] width 269 height 25
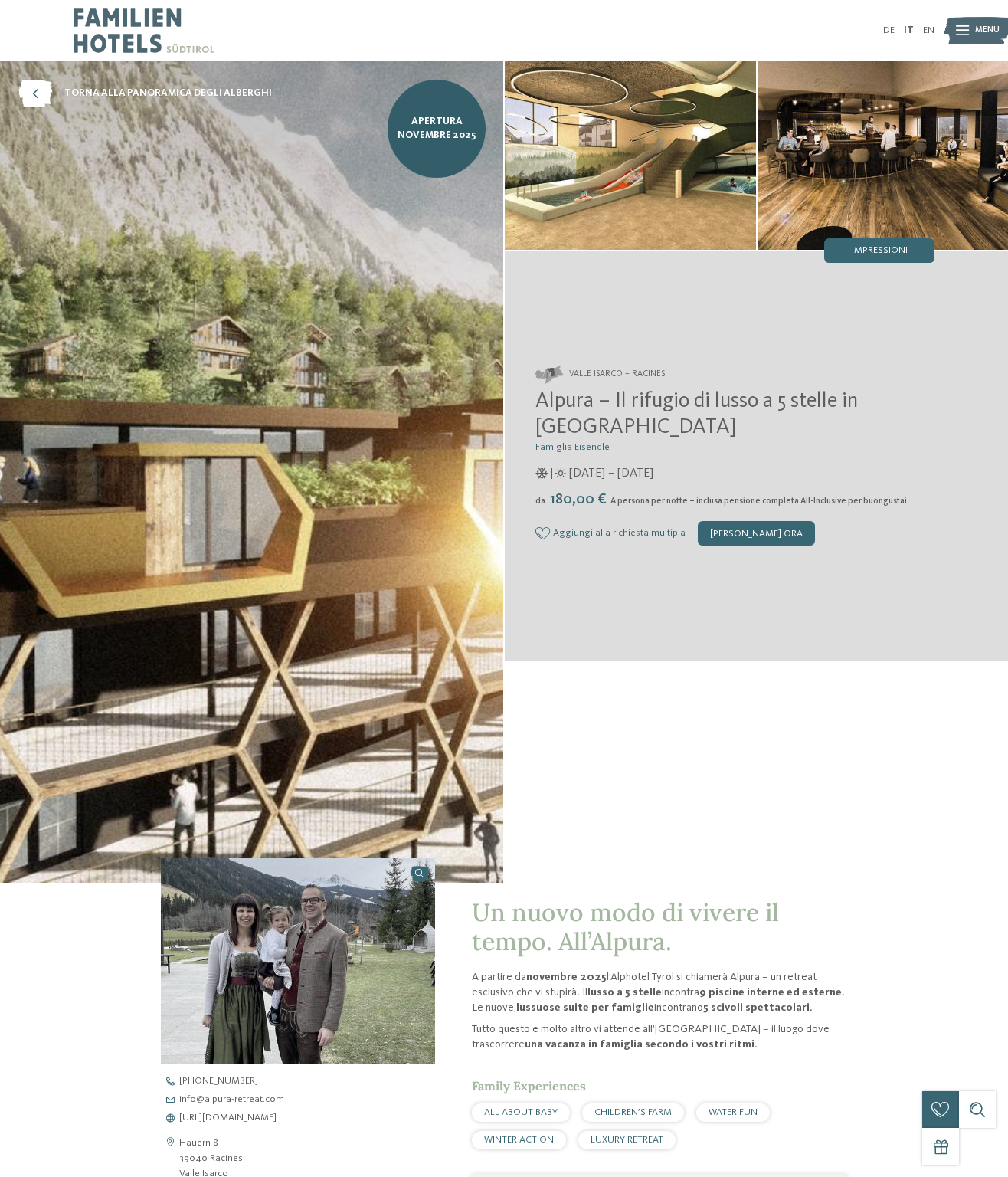
scroll to position [0, 0]
drag, startPoint x: 665, startPoint y: 377, endPoint x: 575, endPoint y: 377, distance: 90.0
click at [575, 377] on span "Valle Isarco – Racines" at bounding box center [617, 375] width 96 height 13
drag, startPoint x: 602, startPoint y: 406, endPoint x: 512, endPoint y: 408, distance: 90.0
click at [512, 408] on div "Valle Isarco – Racines Alpura – Il rifugio di lusso a 5 stelle in [GEOGRAPHIC_D…" at bounding box center [757, 455] width 504 height 241
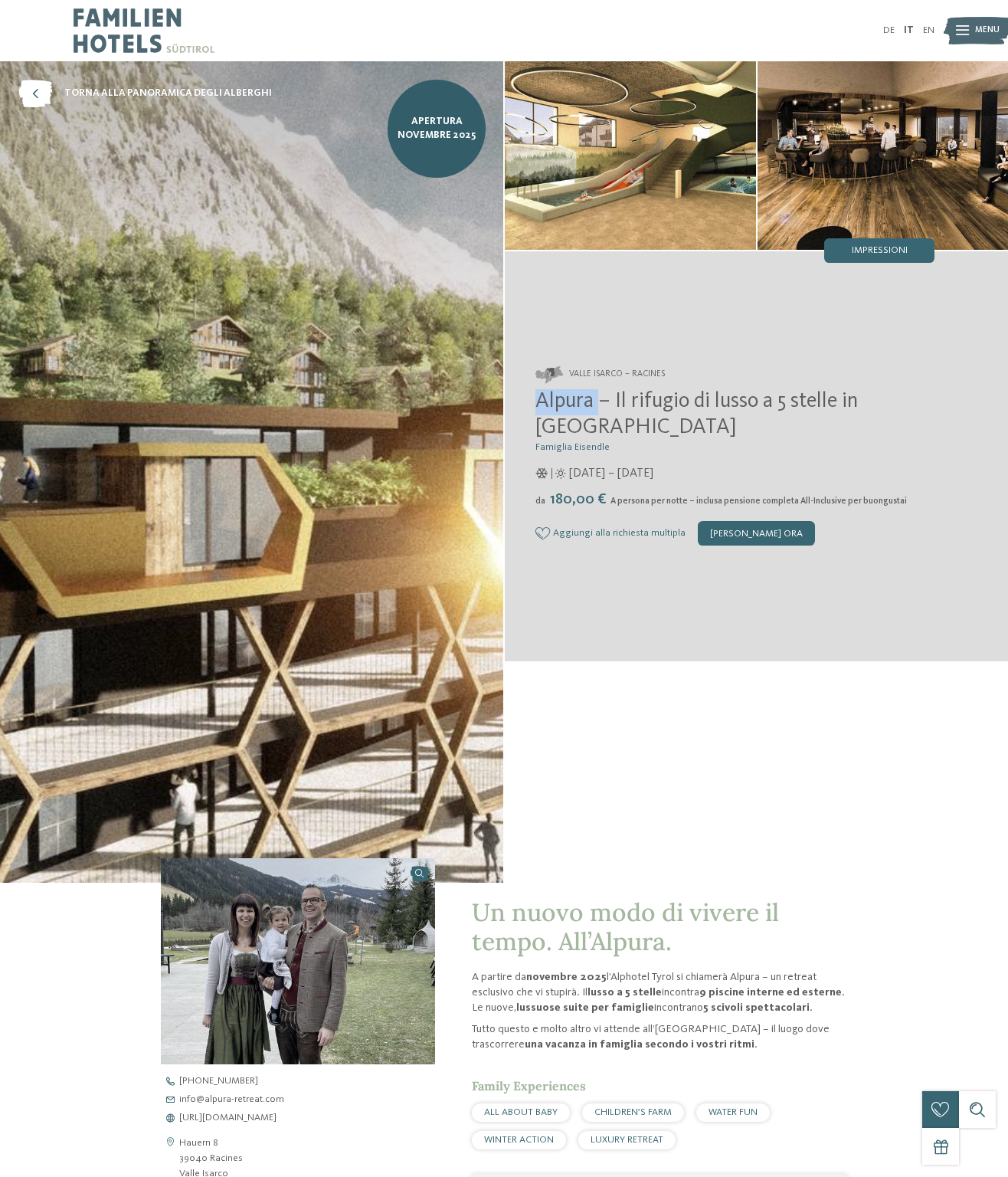
copy span "Alpura"
